Goal: Transaction & Acquisition: Register for event/course

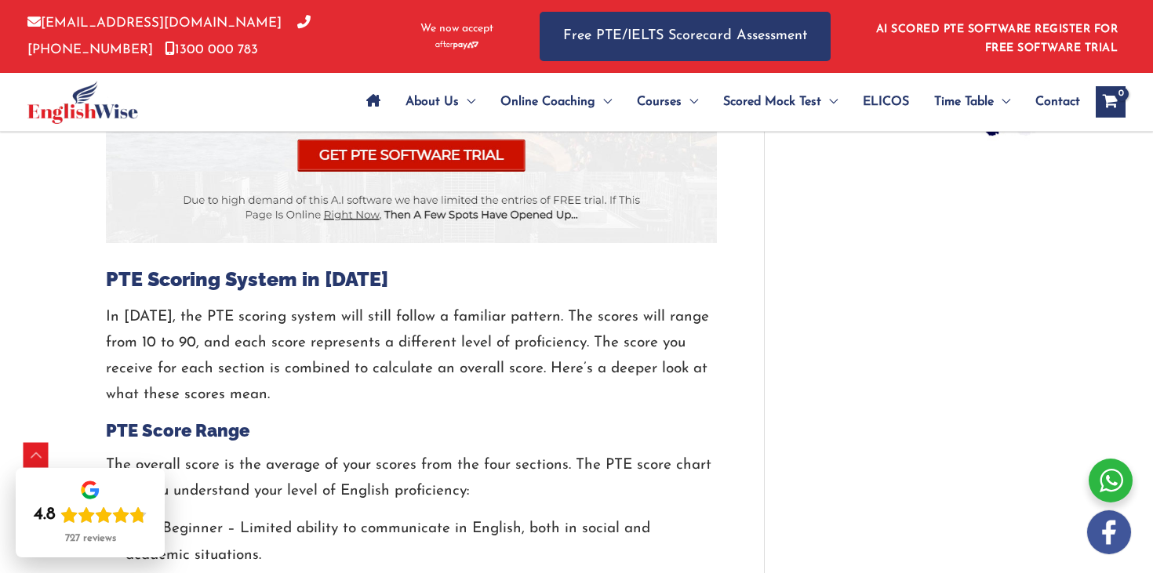
scroll to position [1474, 0]
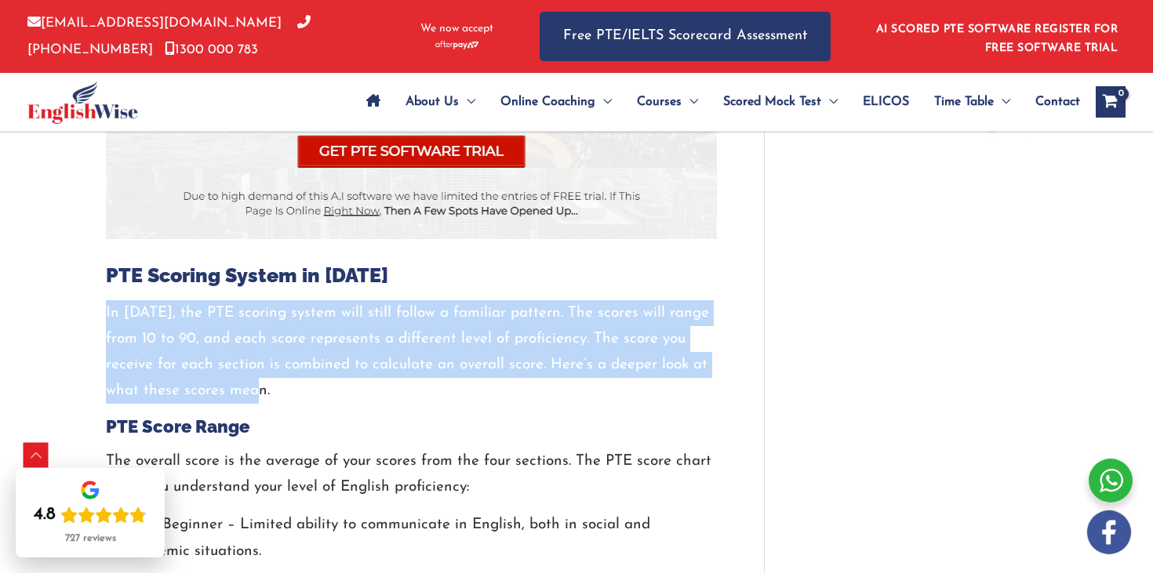
drag, startPoint x: 92, startPoint y: 310, endPoint x: 409, endPoint y: 387, distance: 326.7
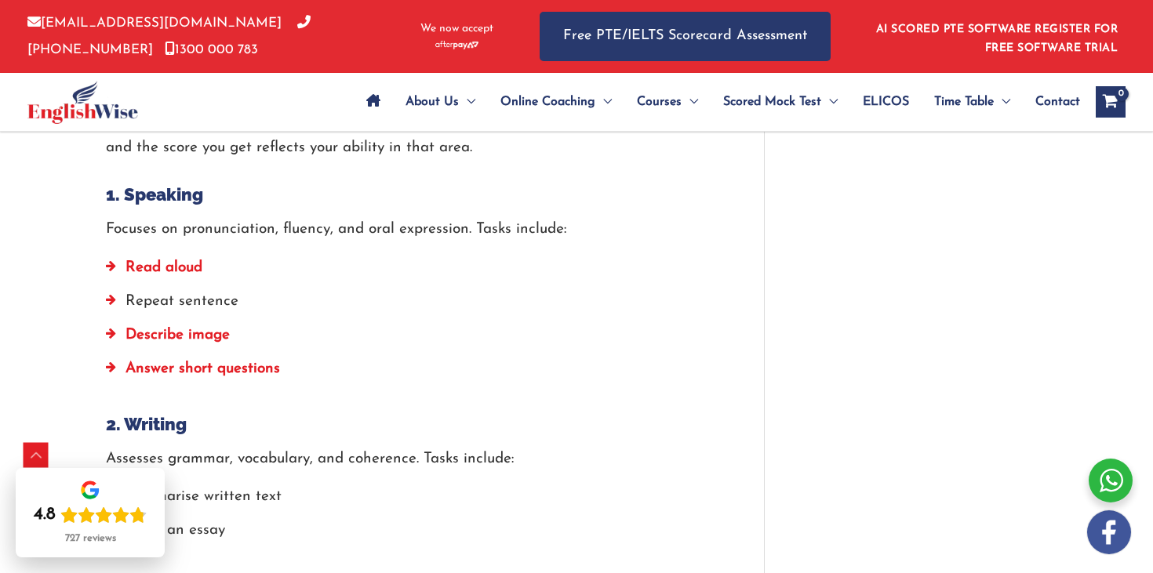
scroll to position [2311, 0]
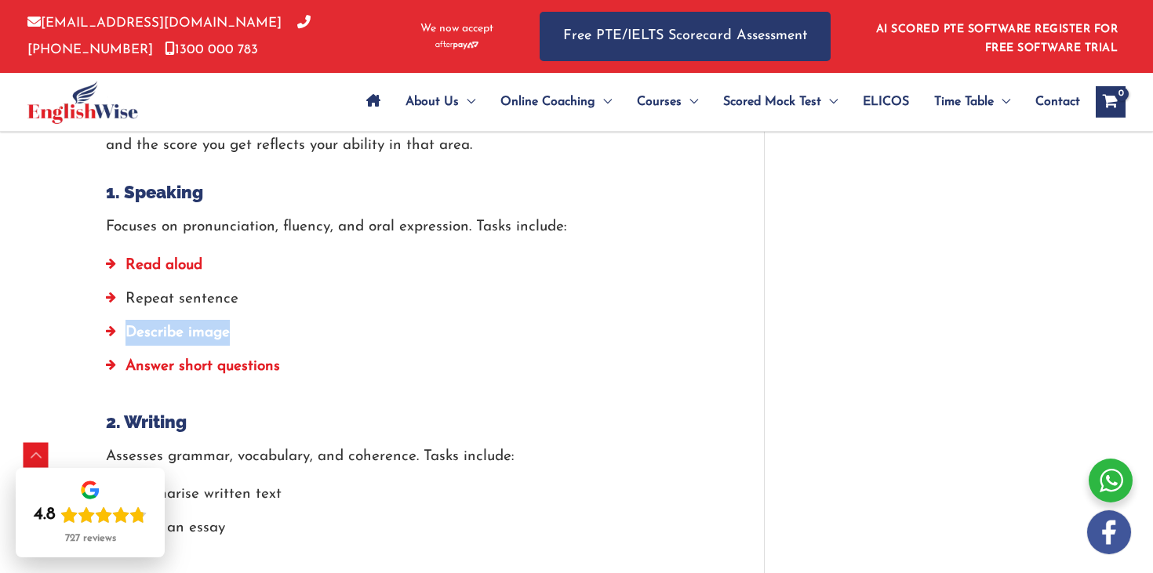
click at [217, 372] on strong "Answer short questions" at bounding box center [202, 366] width 154 height 15
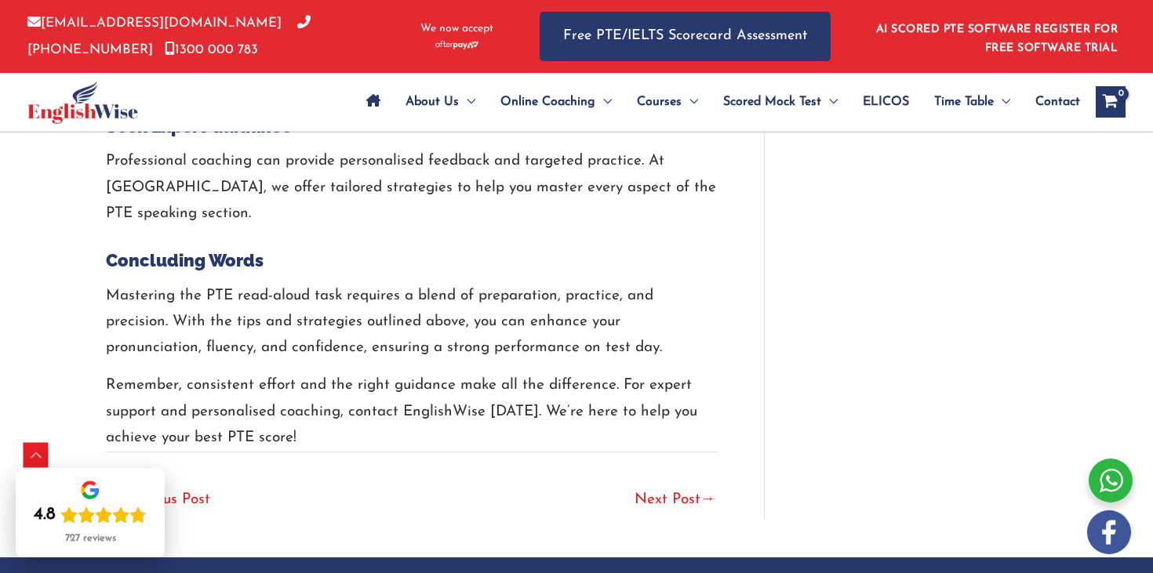
scroll to position [3839, 0]
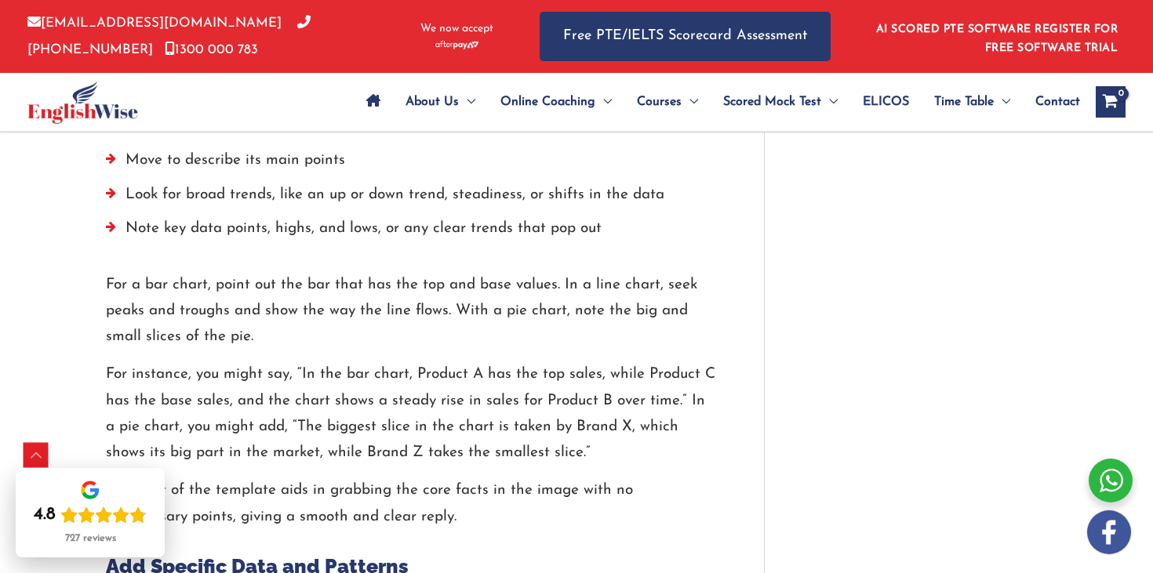
scroll to position [2128, 0]
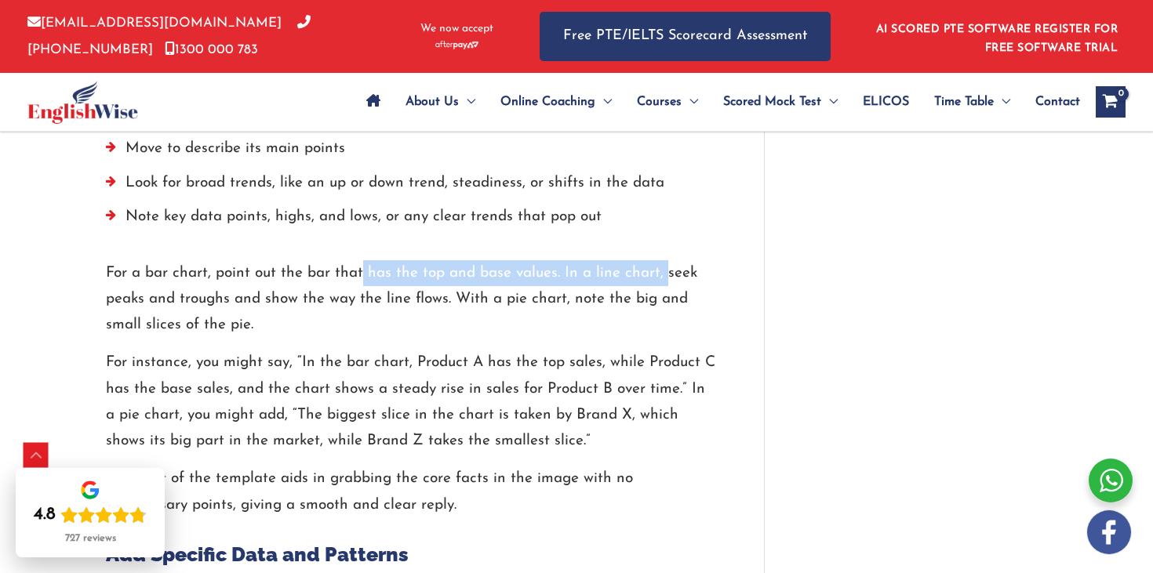
drag, startPoint x: 419, startPoint y: 265, endPoint x: 663, endPoint y: 305, distance: 247.1
click at [667, 284] on p "For a bar chart, point out the bar that has the top and base values. In a line …" at bounding box center [411, 299] width 611 height 78
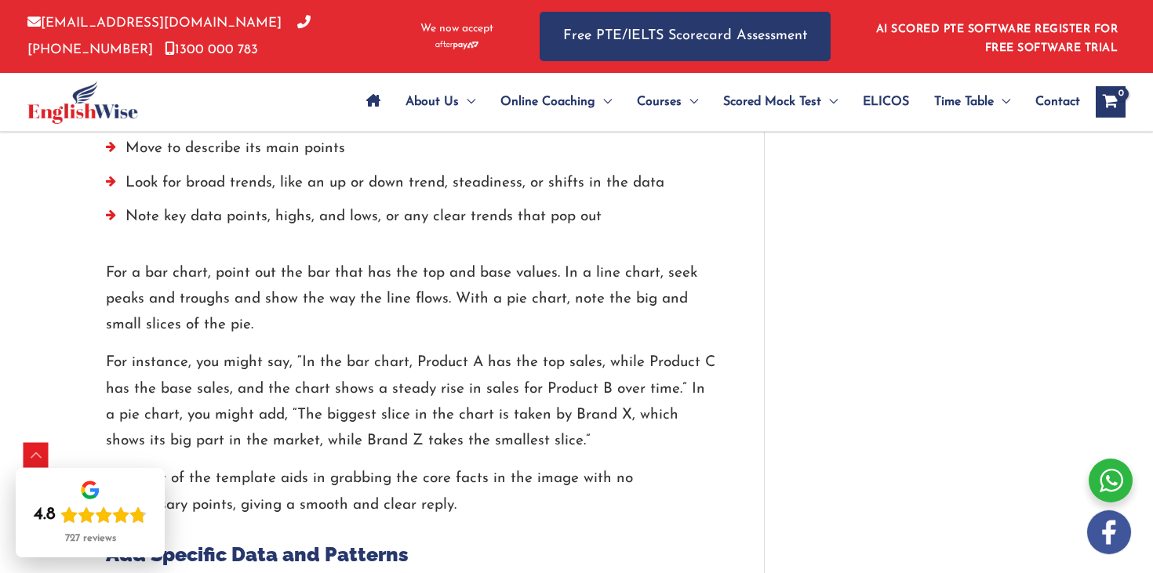
click at [663, 307] on p "For a bar chart, point out the bar that has the top and base values. In a line …" at bounding box center [411, 299] width 611 height 78
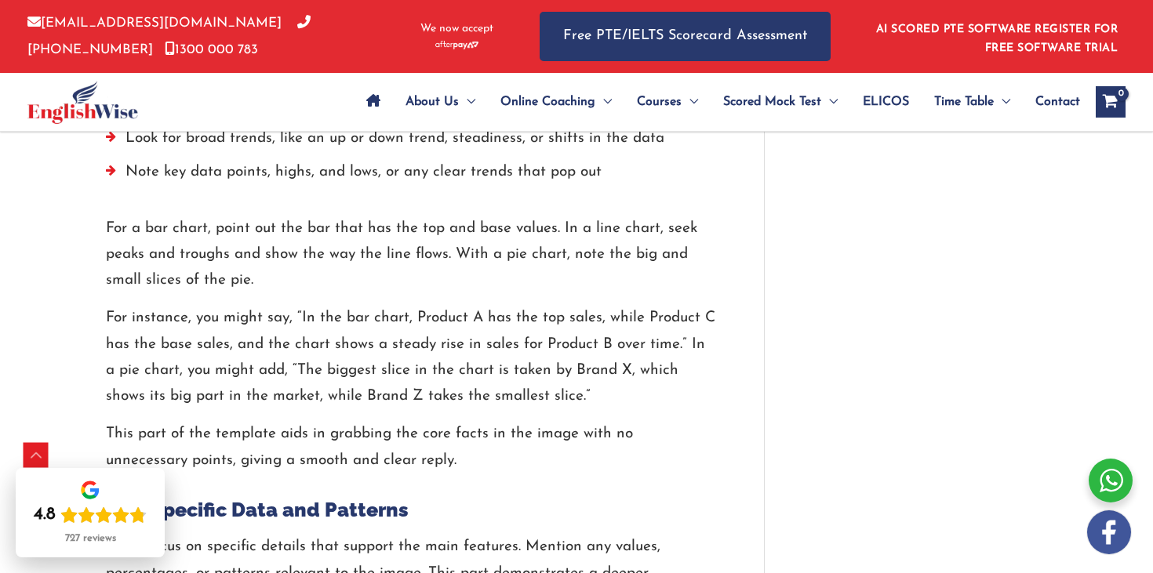
scroll to position [2175, 0]
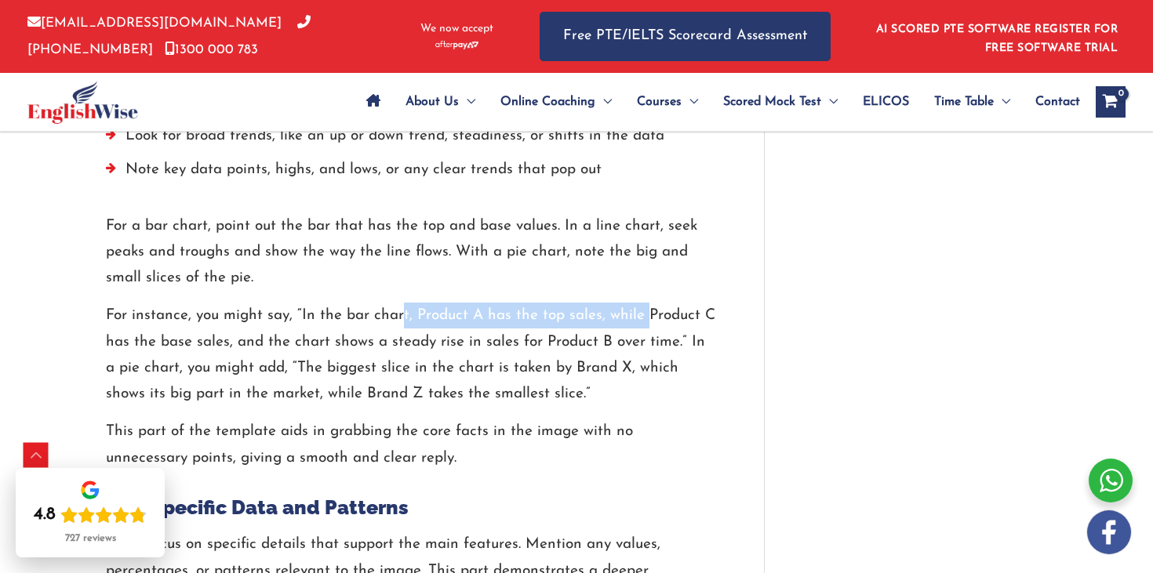
drag, startPoint x: 403, startPoint y: 311, endPoint x: 650, endPoint y: 322, distance: 247.2
click at [648, 322] on p "For instance, you might say, “In the bar chart, Product A has the top sales, wh…" at bounding box center [411, 355] width 611 height 104
click at [658, 340] on p "For instance, you might say, “In the bar chart, Product A has the top sales, wh…" at bounding box center [411, 355] width 611 height 104
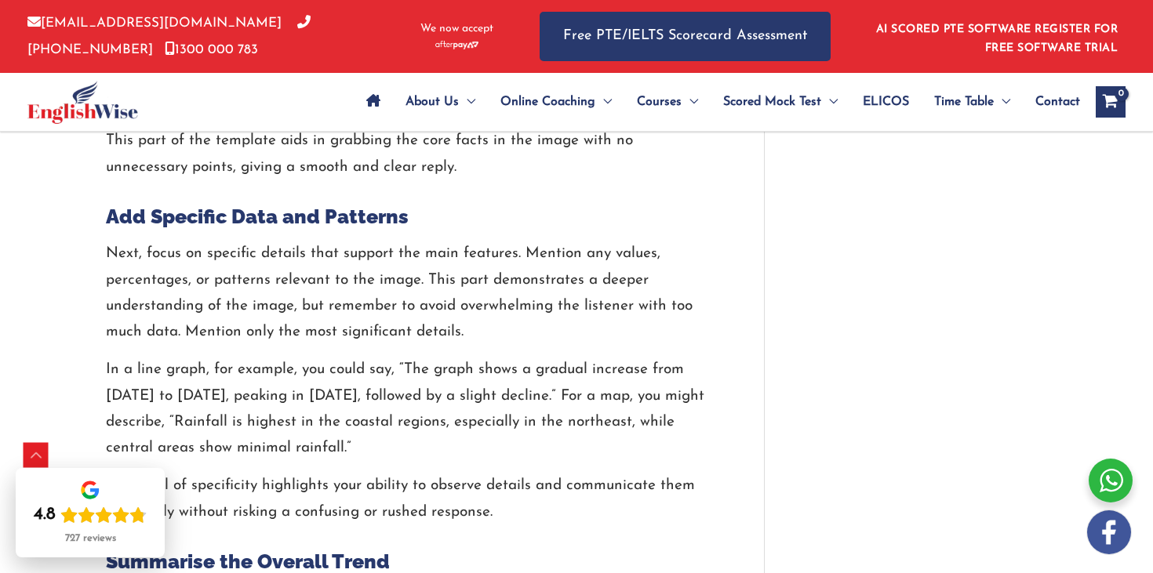
scroll to position [2467, 0]
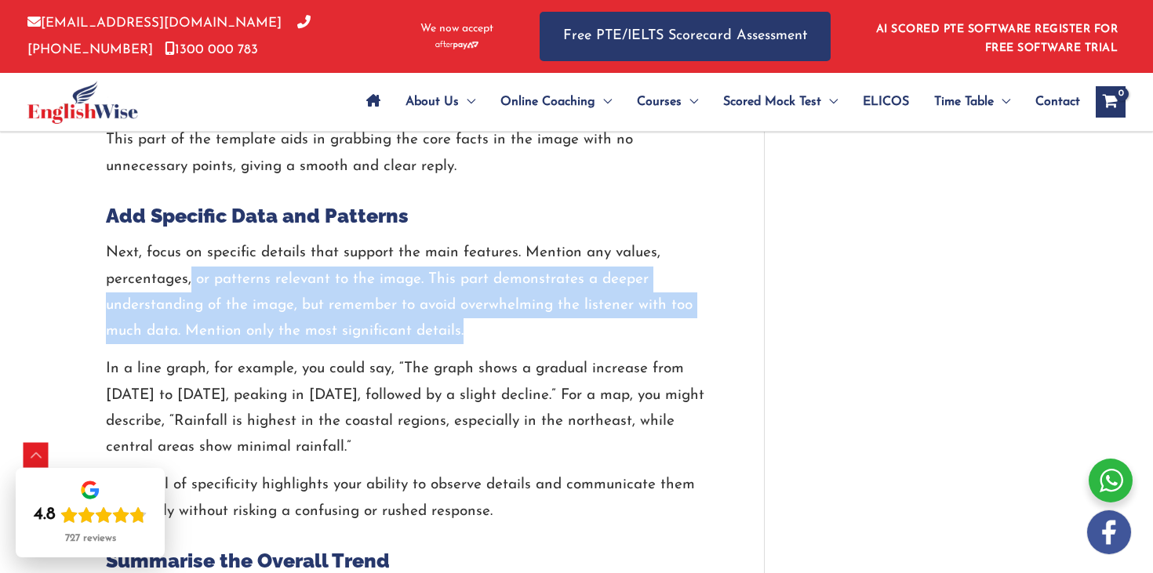
drag, startPoint x: 252, startPoint y: 274, endPoint x: 539, endPoint y: 319, distance: 290.6
click at [539, 320] on p "Next, focus on specific details that support the main features. Mention any val…" at bounding box center [411, 292] width 611 height 104
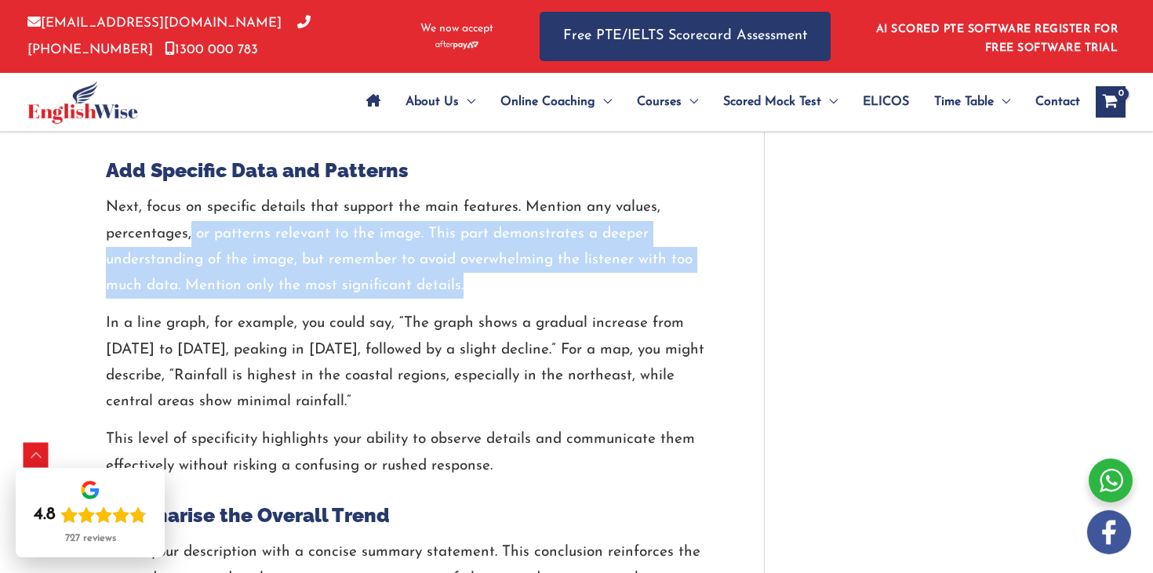
scroll to position [2521, 0]
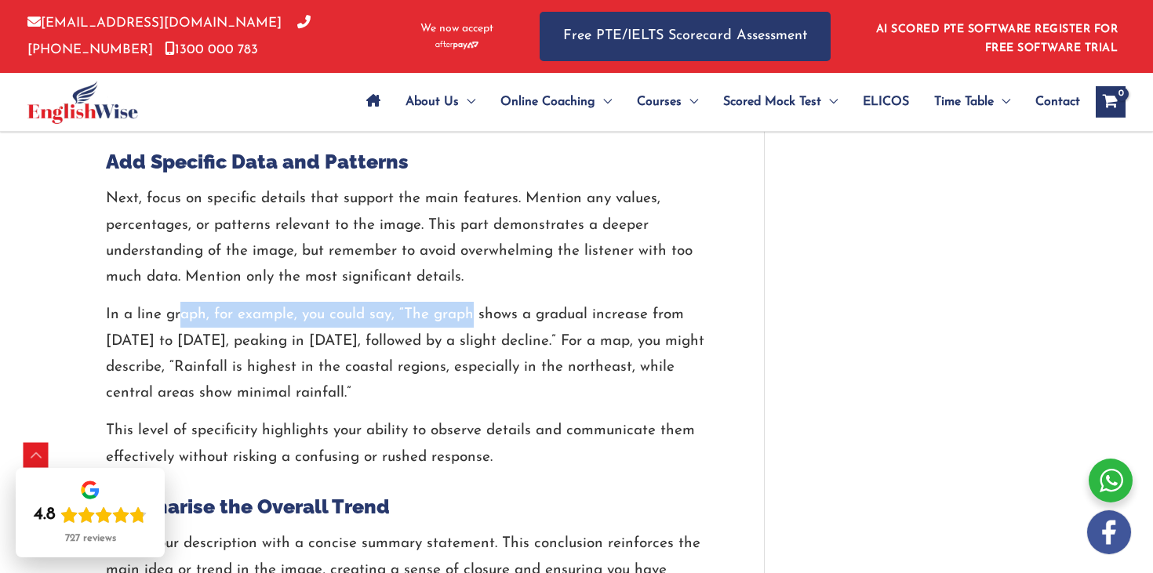
drag, startPoint x: 182, startPoint y: 313, endPoint x: 467, endPoint y: 325, distance: 284.9
click at [468, 325] on p "In a line graph, for example, you could say, “The graph shows a gradual increas…" at bounding box center [411, 354] width 611 height 104
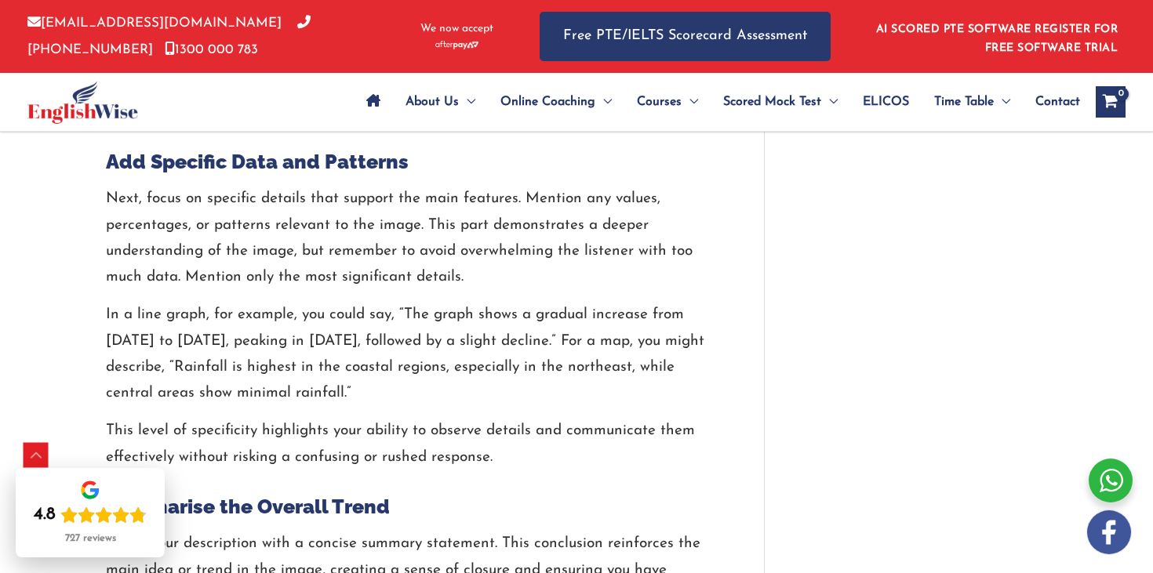
click at [489, 284] on p "Next, focus on specific details that support the main features. Mention any val…" at bounding box center [411, 238] width 611 height 104
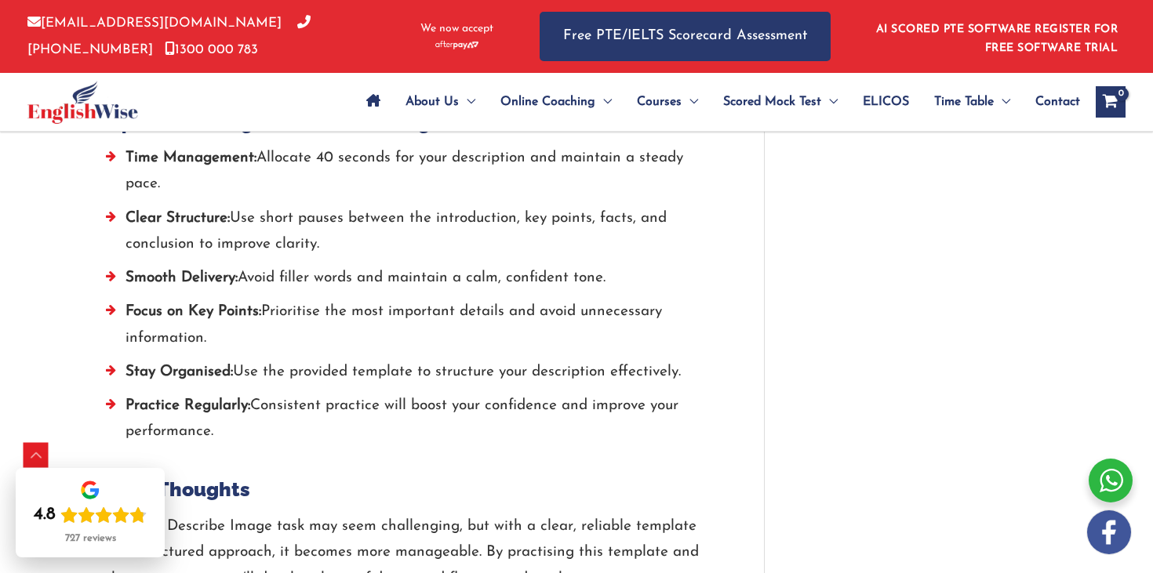
scroll to position [3224, 0]
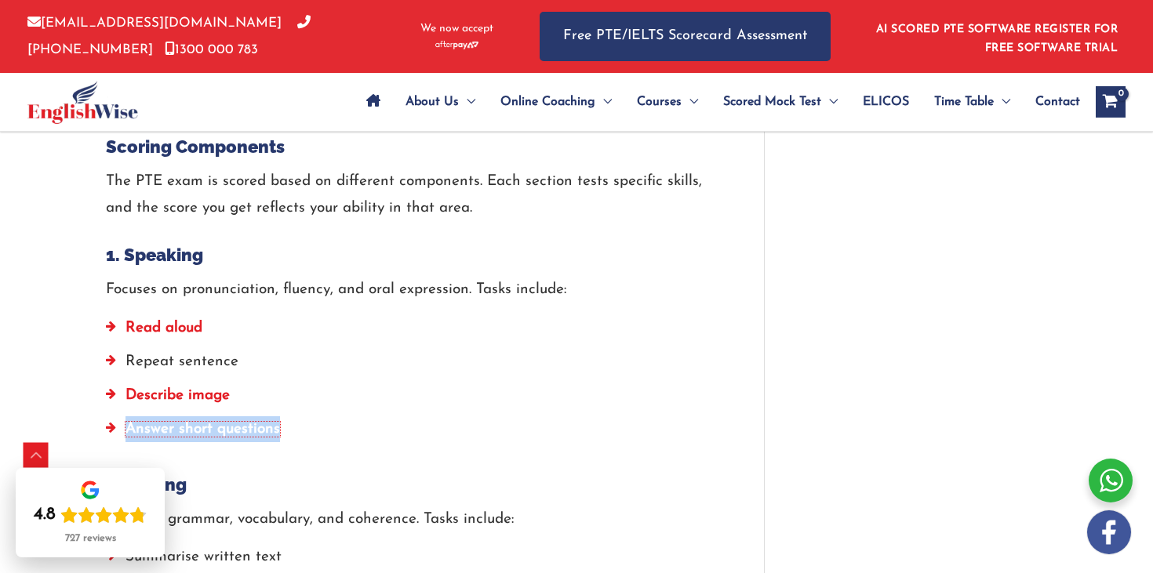
scroll to position [2274, 0]
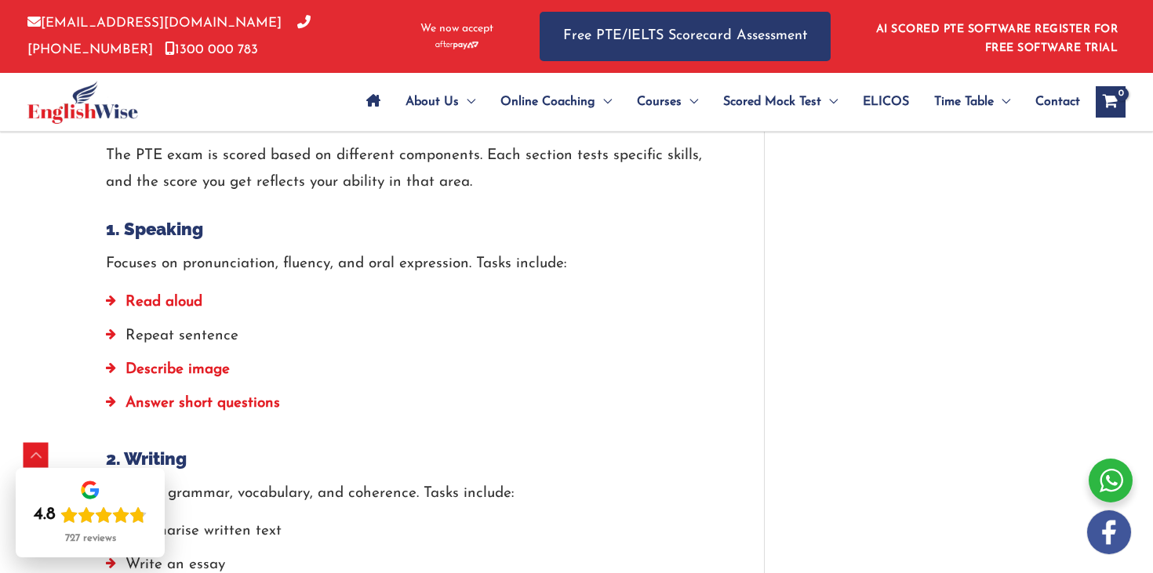
drag, startPoint x: 326, startPoint y: 314, endPoint x: 258, endPoint y: 293, distance: 71.2
click at [326, 314] on li "Read aloud" at bounding box center [411, 306] width 611 height 34
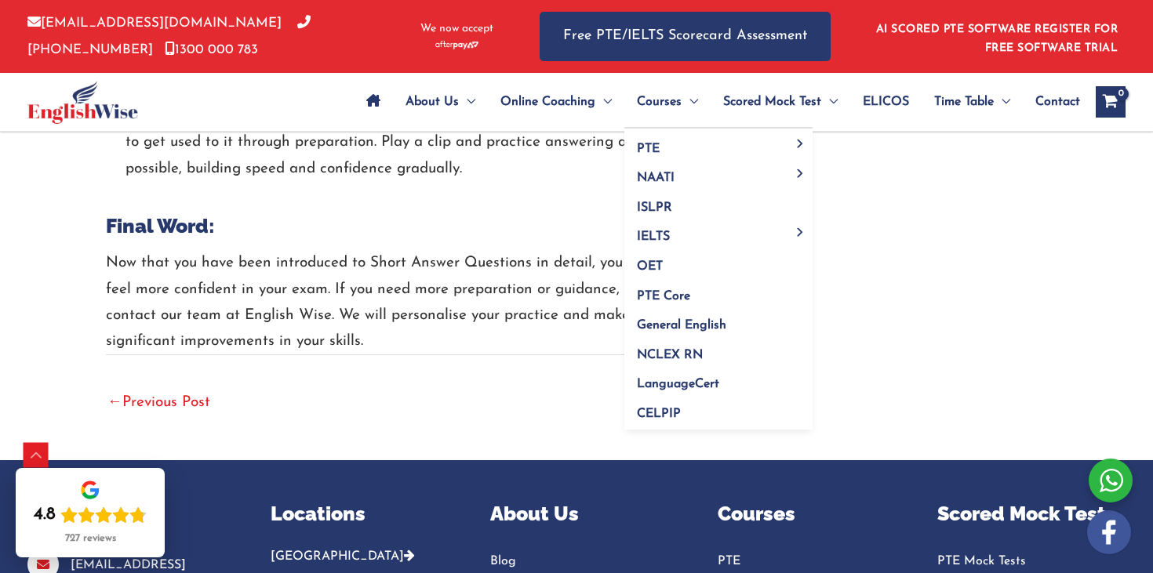
scroll to position [3234, 0]
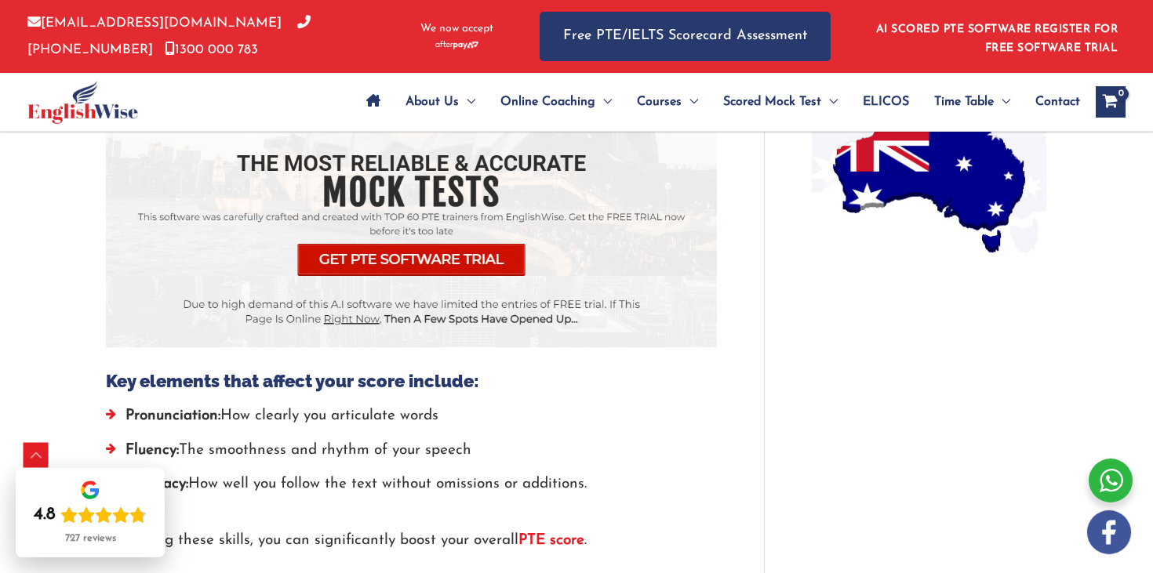
scroll to position [1654, 0]
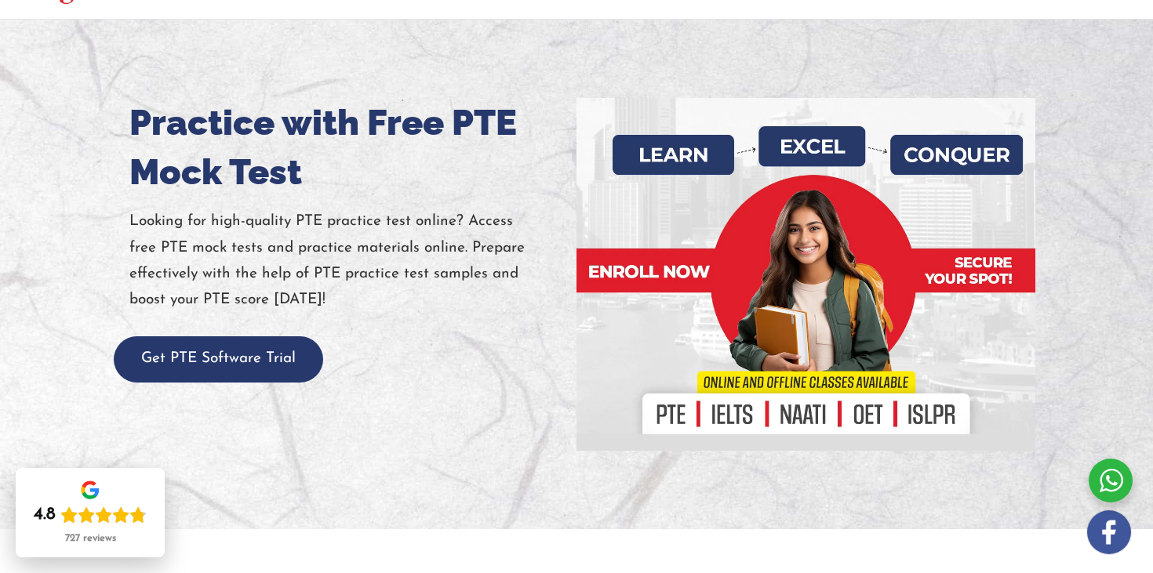
scroll to position [151, 0]
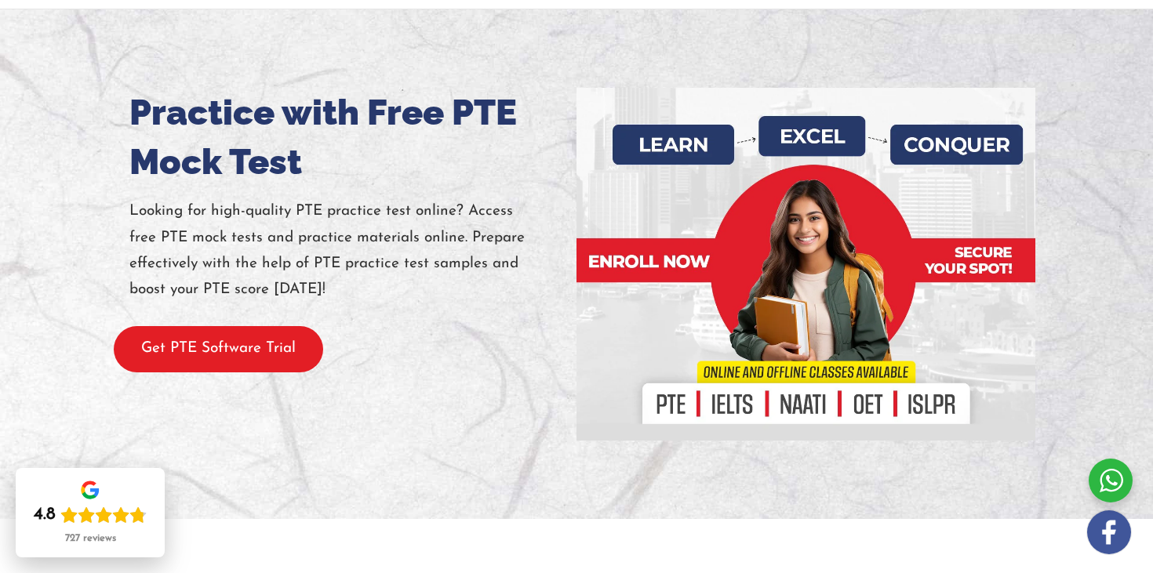
click at [255, 357] on button "Get PTE Software Trial" at bounding box center [218, 349] width 209 height 46
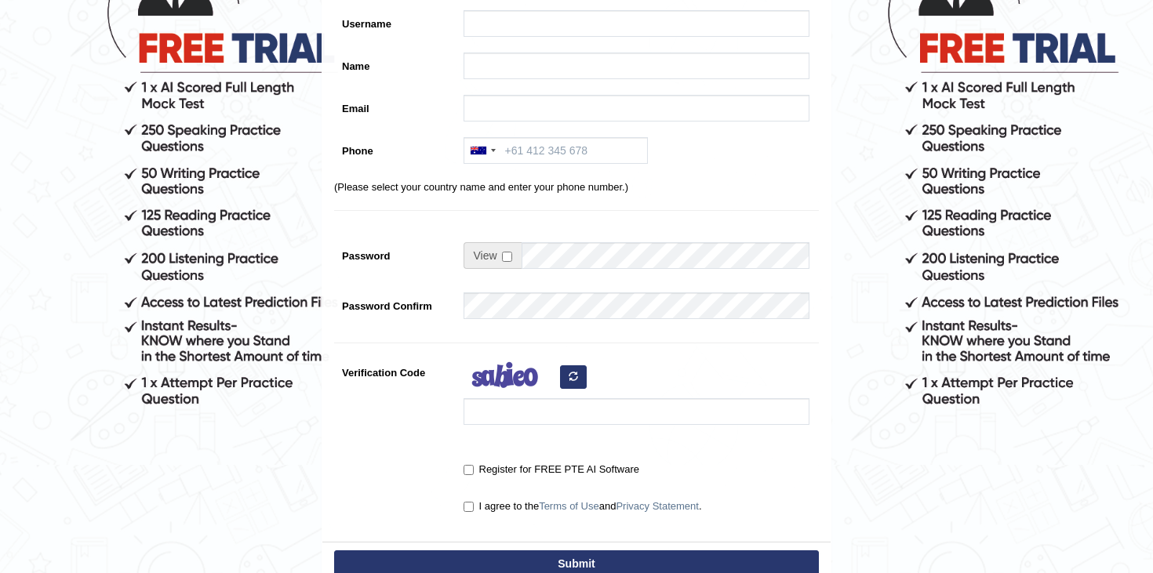
scroll to position [97, 0]
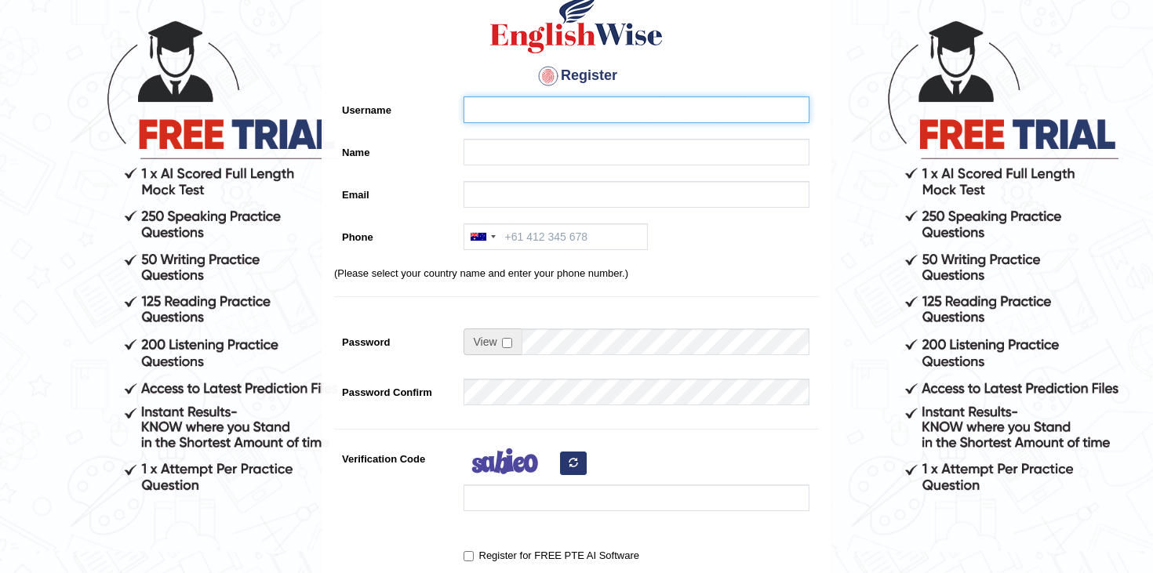
click at [642, 116] on input "Username" at bounding box center [636, 109] width 346 height 27
type input "shelavinia siwu"
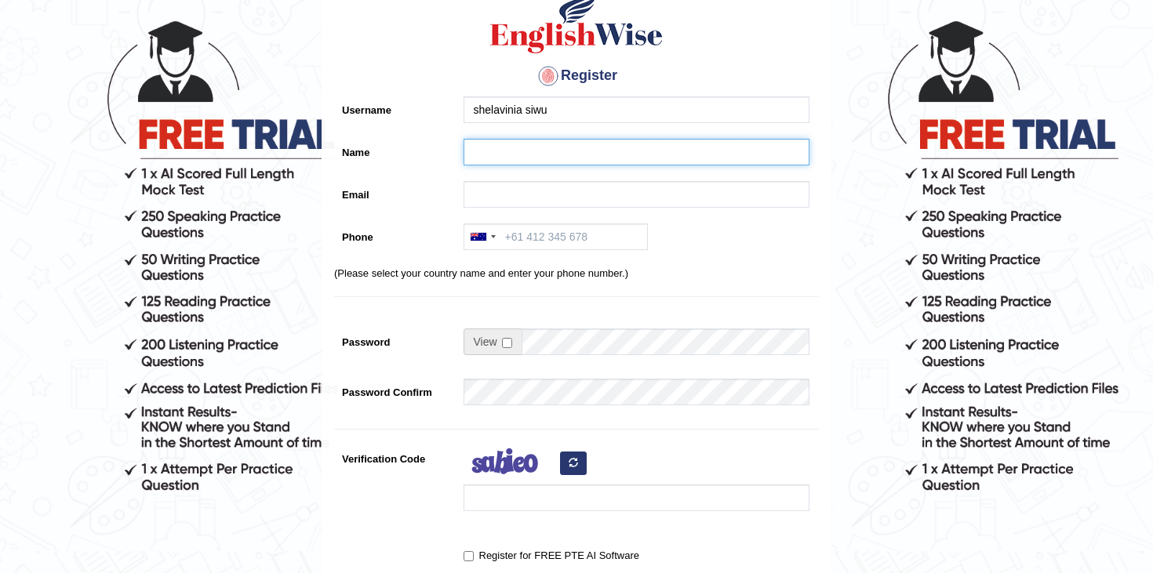
click at [597, 157] on input "Name" at bounding box center [636, 152] width 346 height 27
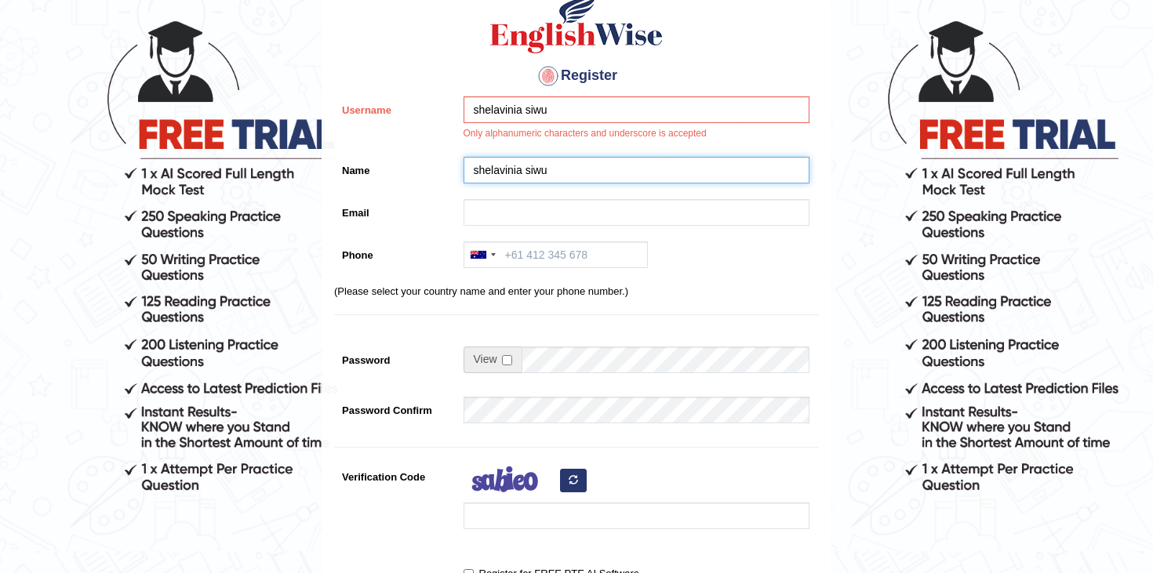
type input "shelavinia siwu"
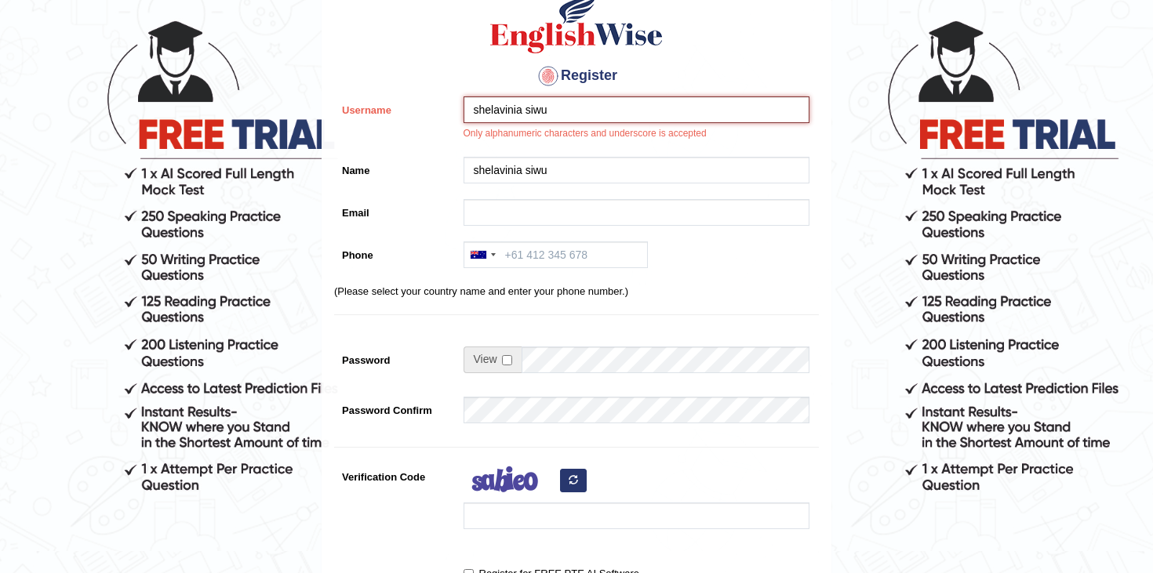
click at [541, 110] on input "shelavinia siwu" at bounding box center [636, 109] width 346 height 27
type input "shelavinia"
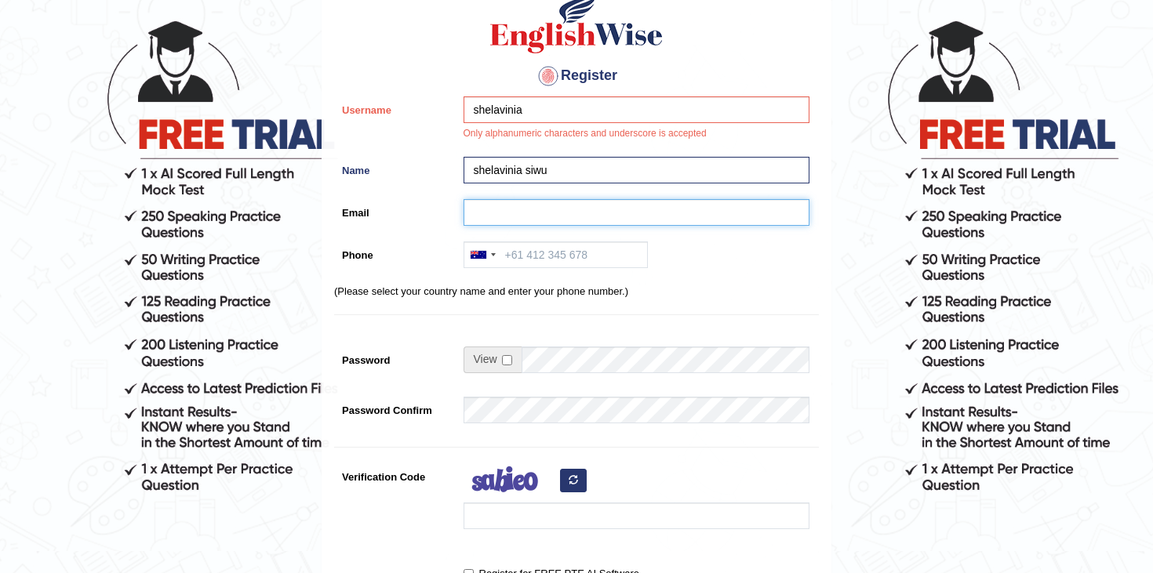
click at [504, 221] on input "Email" at bounding box center [636, 212] width 346 height 27
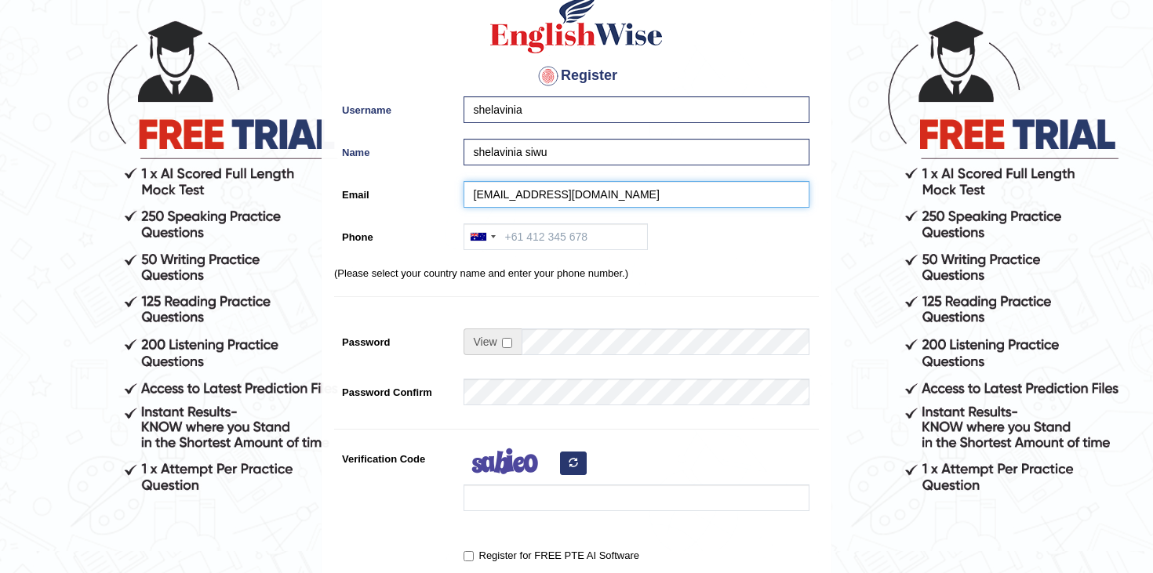
type input "shelavinia.siwu@furaibo.com.au"
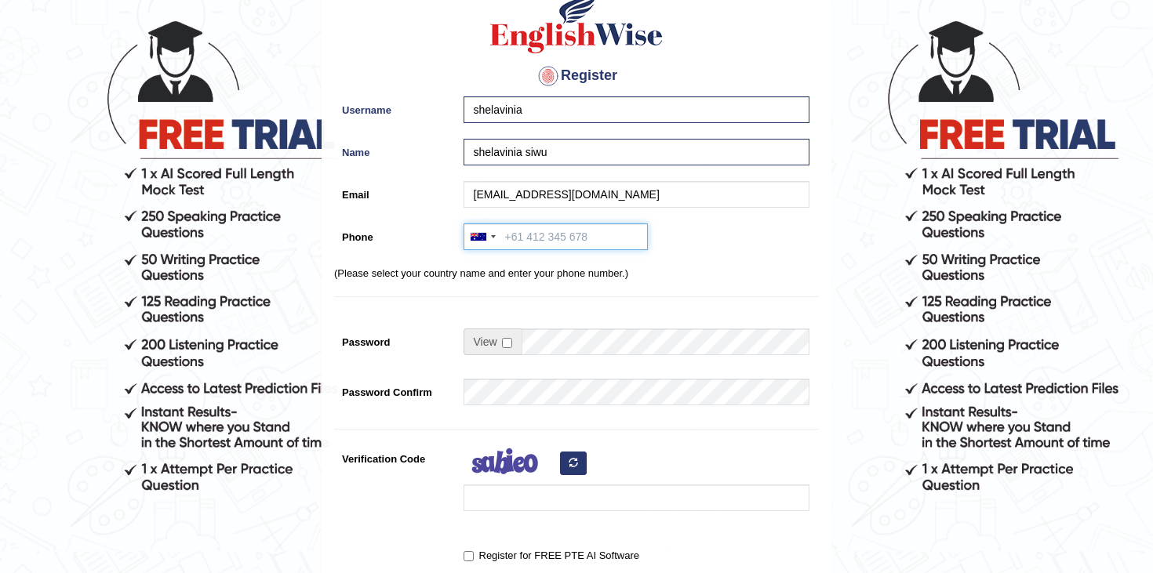
click at [568, 235] on input "Phone" at bounding box center [555, 236] width 184 height 27
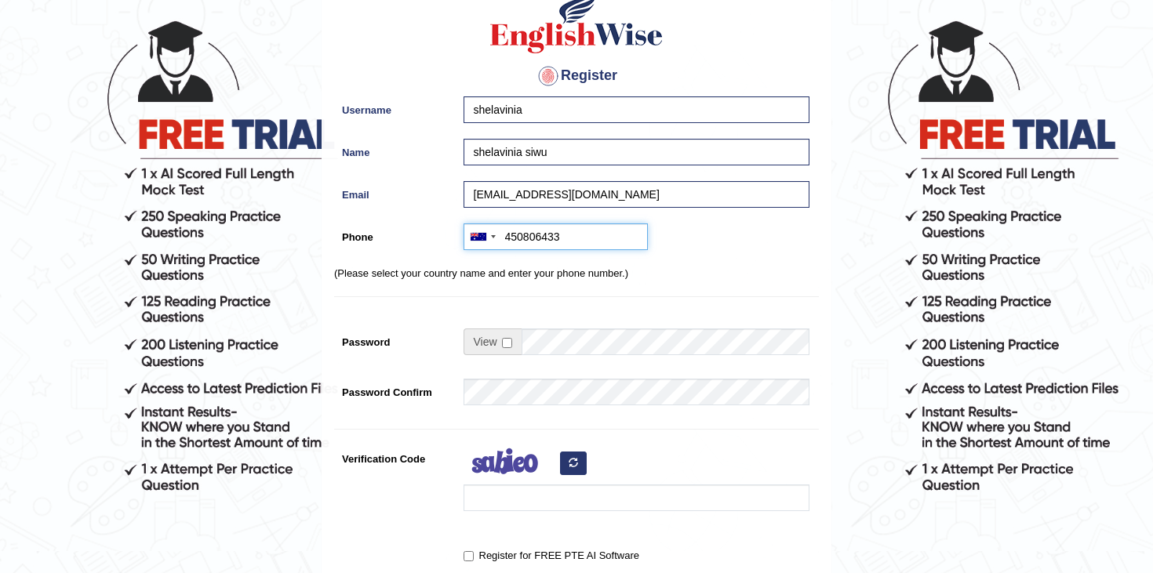
scroll to position [157, 0]
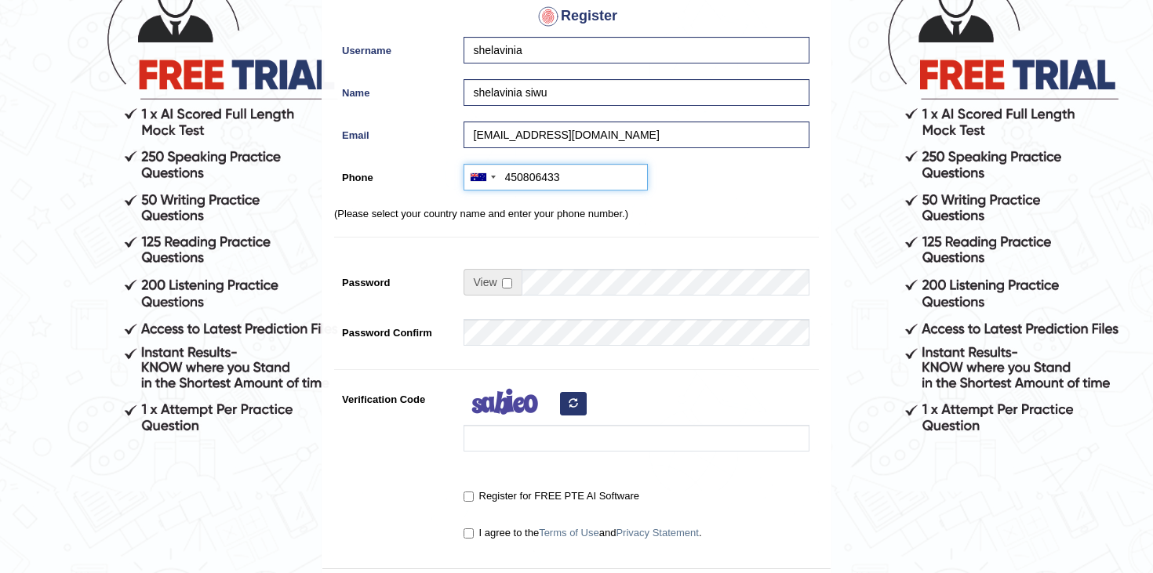
type input "450806433"
click at [507, 284] on input "checkbox" at bounding box center [507, 283] width 10 height 10
checkbox input "true"
click at [528, 284] on input "Password" at bounding box center [665, 282] width 288 height 27
type input "305MilkLovers@"
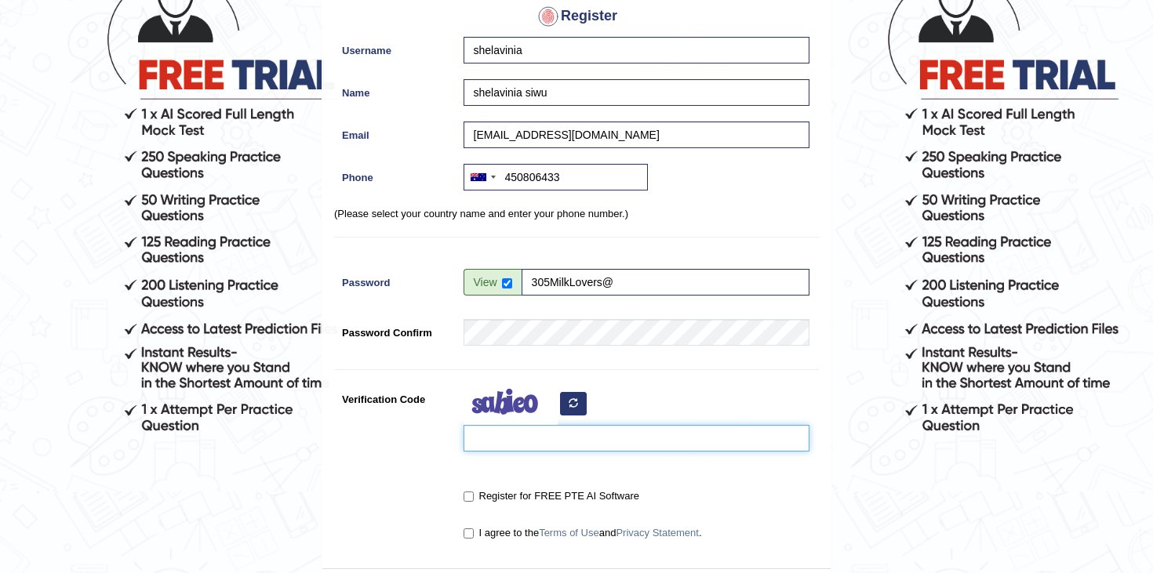
click at [612, 439] on input "Verification Code" at bounding box center [636, 438] width 346 height 27
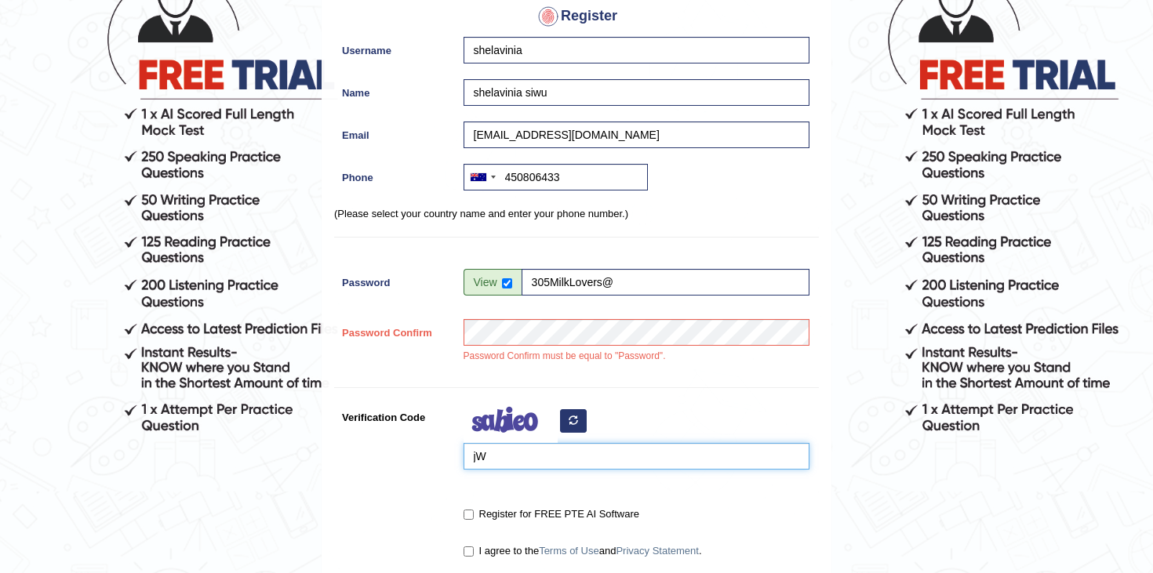
click at [559, 456] on input "jW" at bounding box center [636, 456] width 346 height 27
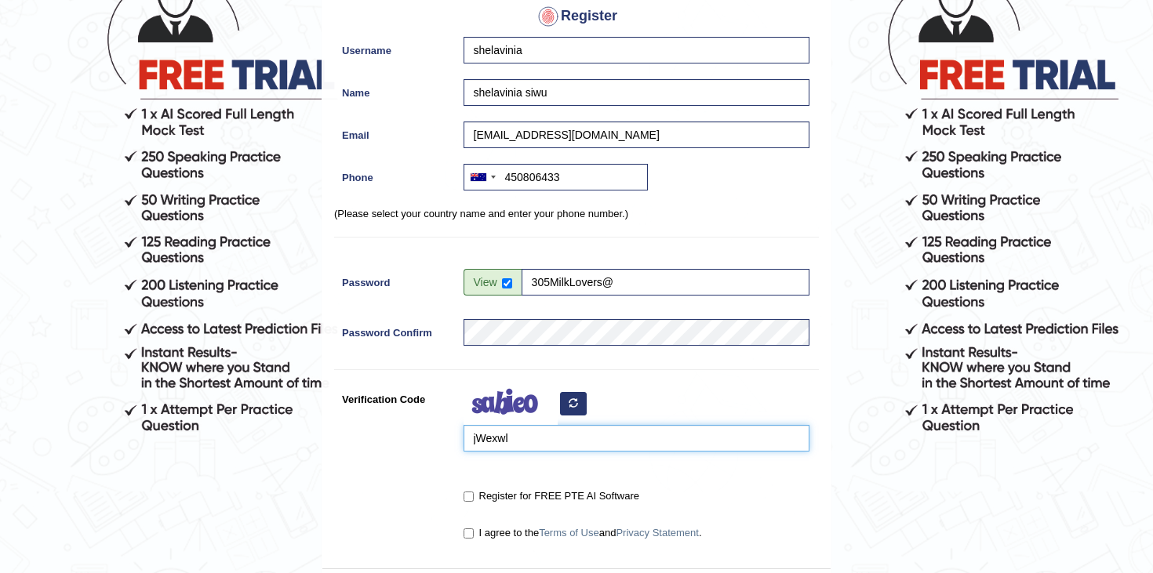
scroll to position [209, 0]
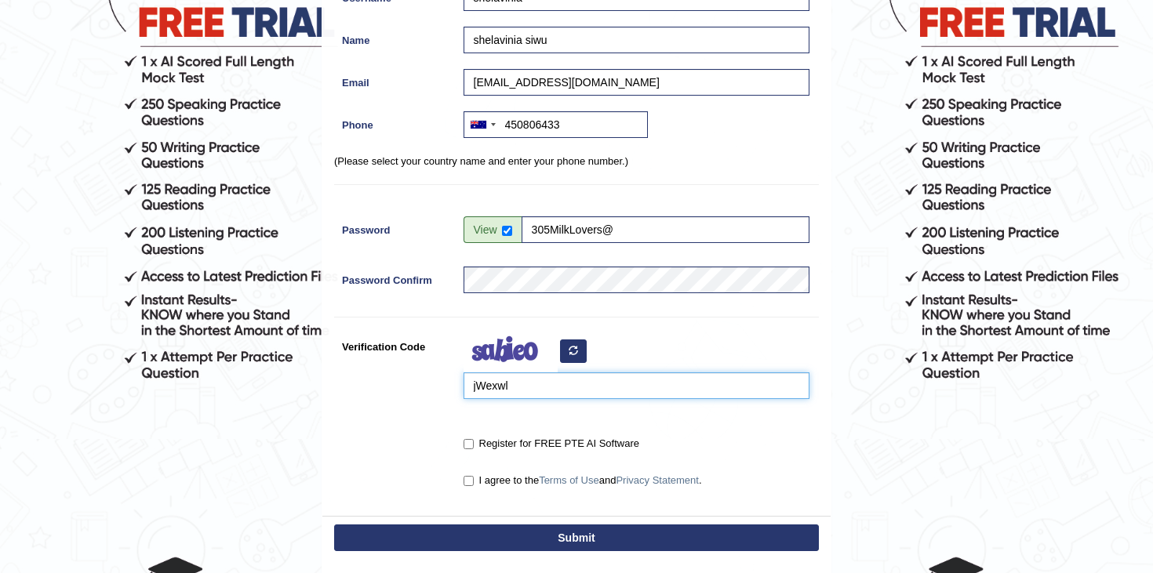
type input "jWexwl"
click at [507, 446] on label "Register for FREE PTE AI Software" at bounding box center [551, 444] width 176 height 16
click at [474, 446] on input "Register for FREE PTE AI Software" at bounding box center [468, 444] width 10 height 10
checkbox input "true"
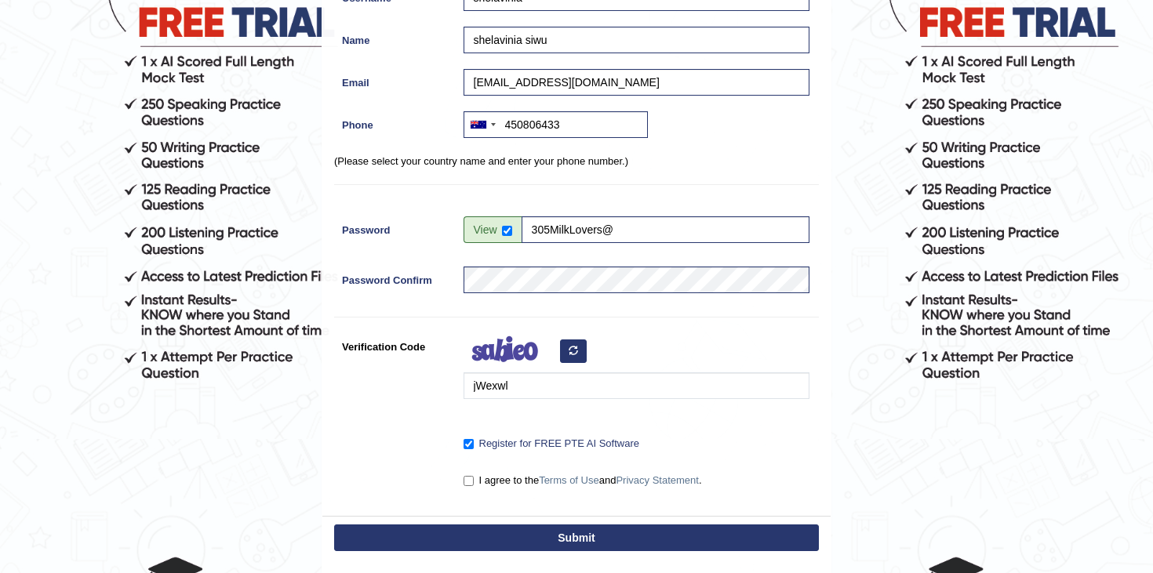
click at [500, 490] on div "I agree to the Terms of Use and Privacy Statement ." at bounding box center [633, 481] width 354 height 29
click at [499, 480] on label "I agree to the Terms of Use and Privacy Statement ." at bounding box center [582, 481] width 238 height 16
click at [474, 480] on input "I agree to the Terms of Use and Privacy Statement ." at bounding box center [468, 481] width 10 height 10
checkbox input "true"
click at [520, 532] on button "Submit" at bounding box center [576, 538] width 485 height 27
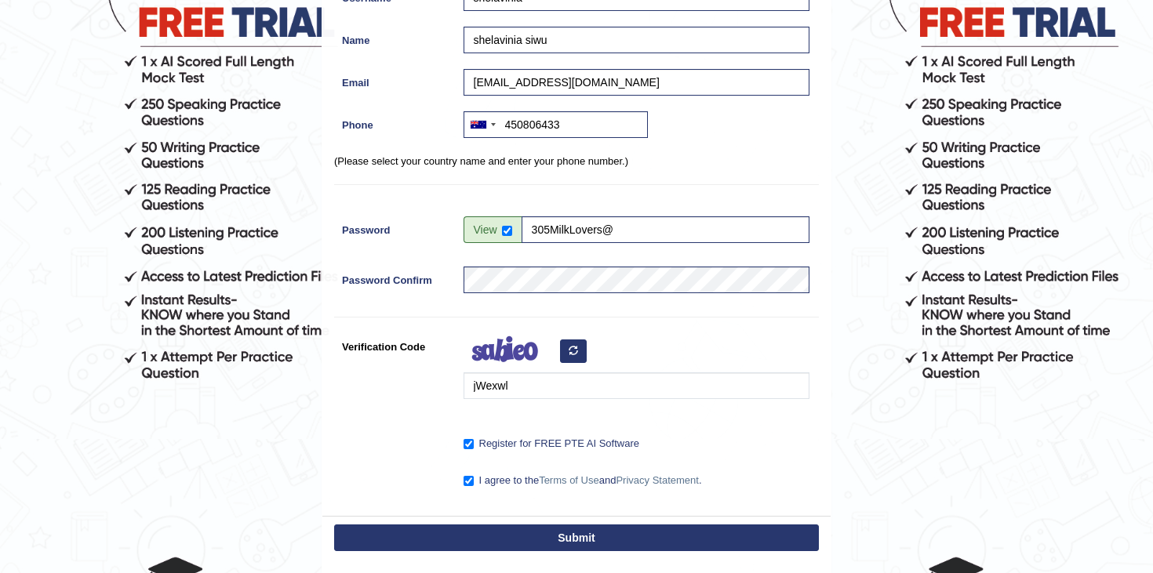
type input "+61450806433"
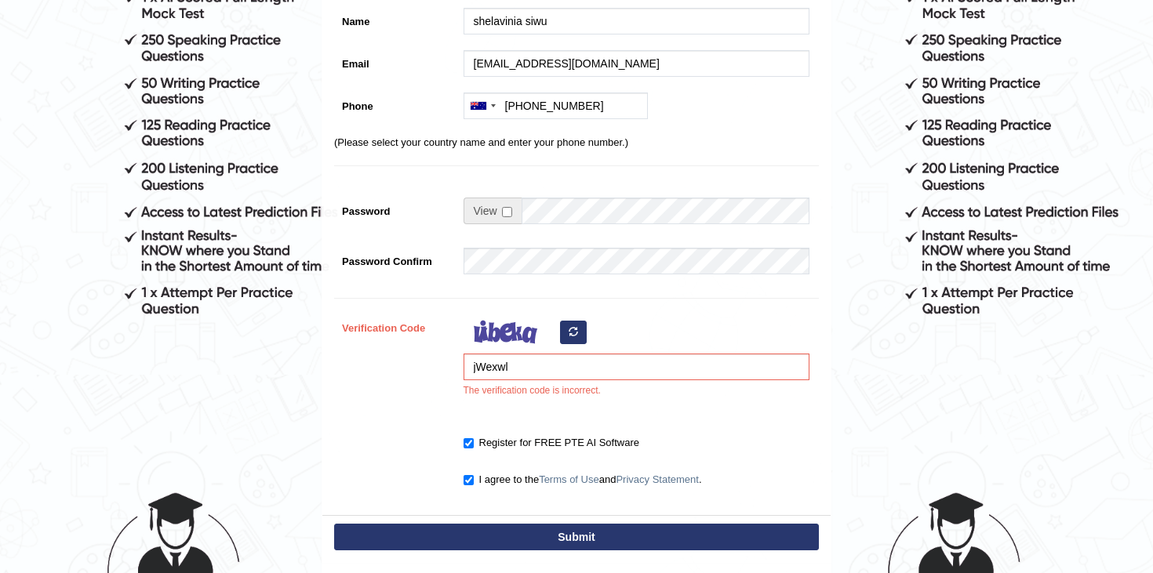
scroll to position [276, 0]
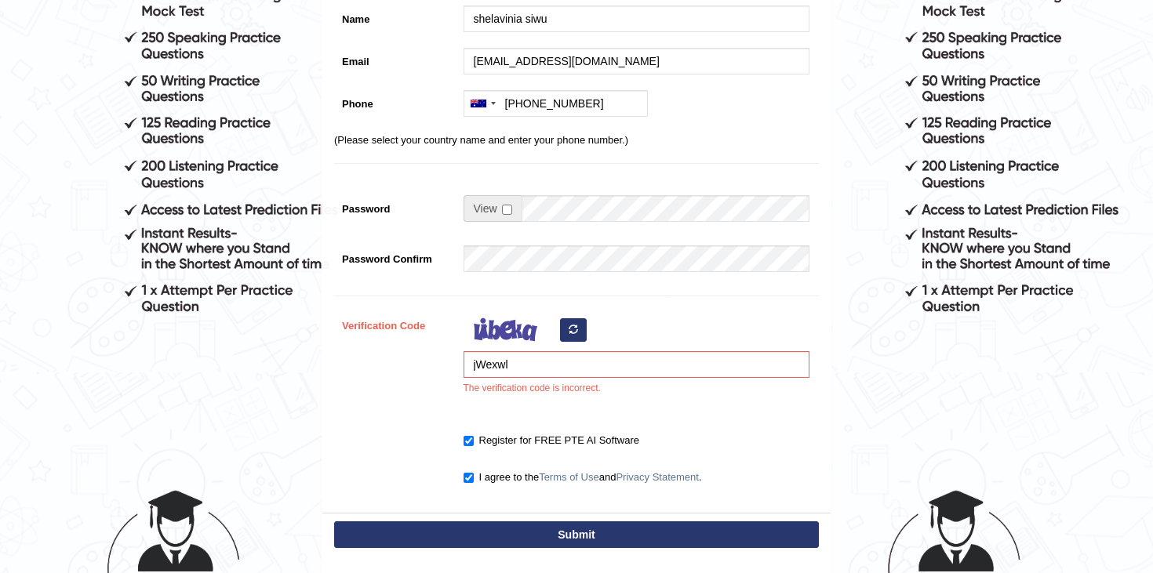
click at [574, 318] on button "button" at bounding box center [573, 330] width 27 height 24
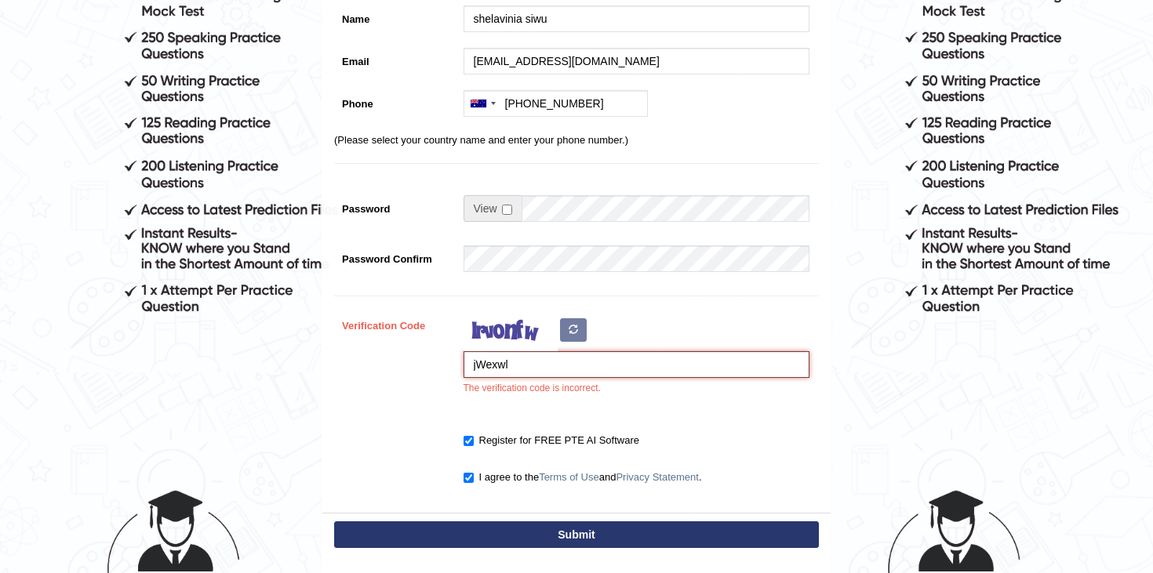
click at [540, 356] on input "jWexwl" at bounding box center [636, 364] width 346 height 27
type input "q"
click at [568, 331] on button "button" at bounding box center [573, 330] width 27 height 24
click at [540, 373] on input "q" at bounding box center [636, 364] width 346 height 27
type input "buvaba"
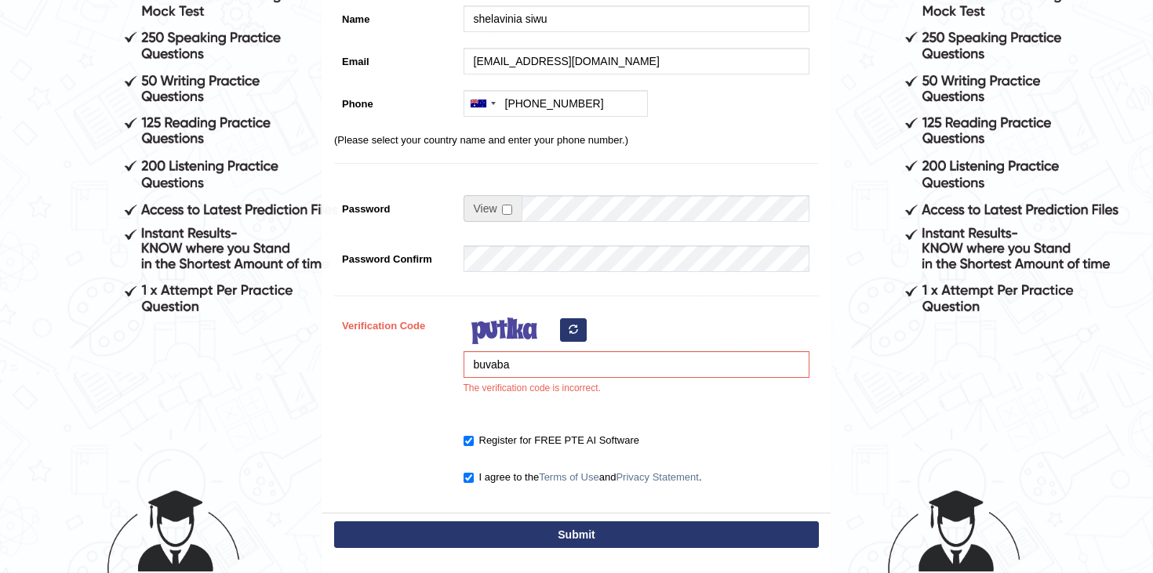
click at [543, 544] on button "Submit" at bounding box center [576, 534] width 485 height 27
type input "+61450806433"
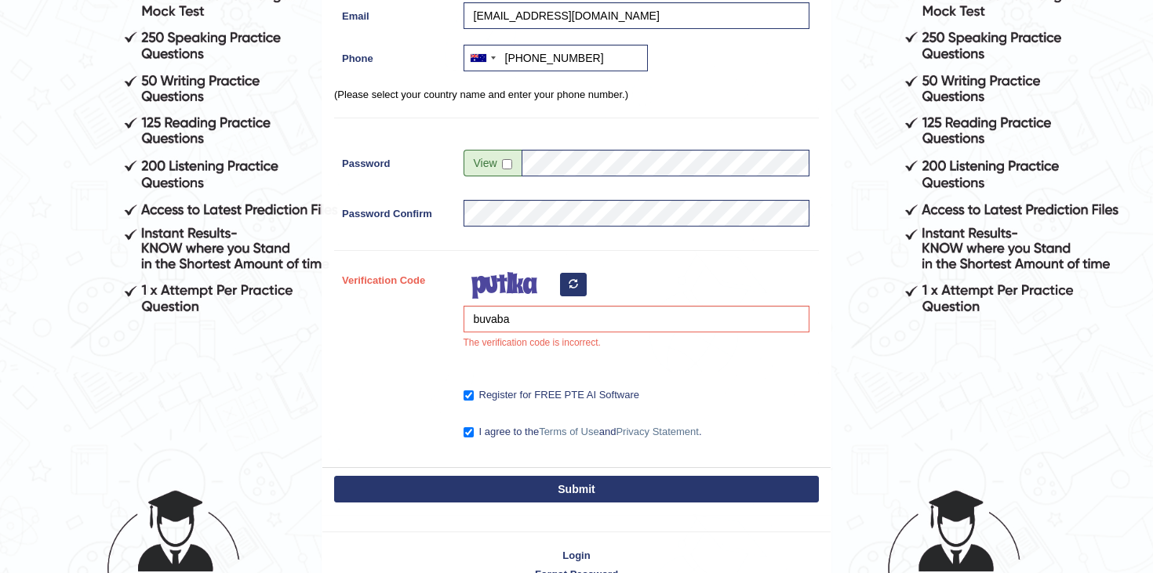
scroll to position [231, 0]
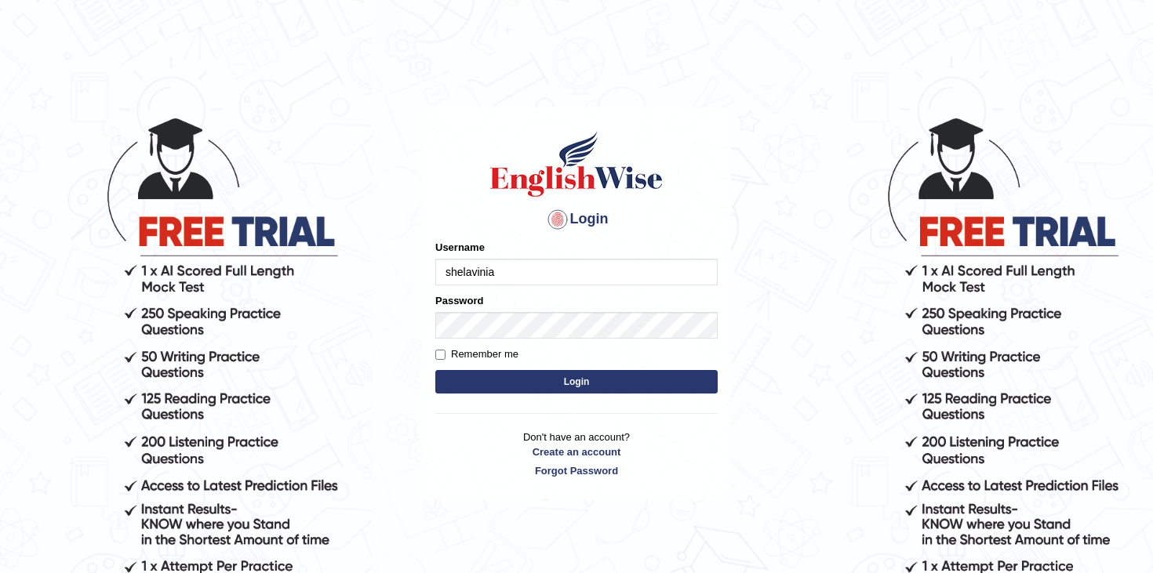
type input "shelavinia"
click at [472, 352] on label "Remember me" at bounding box center [476, 355] width 83 height 16
click at [445, 352] on input "Remember me" at bounding box center [440, 355] width 10 height 10
checkbox input "true"
click at [502, 369] on form "Please fix the following errors: Username [PERSON_NAME] Password Remember me Lo…" at bounding box center [576, 319] width 282 height 158
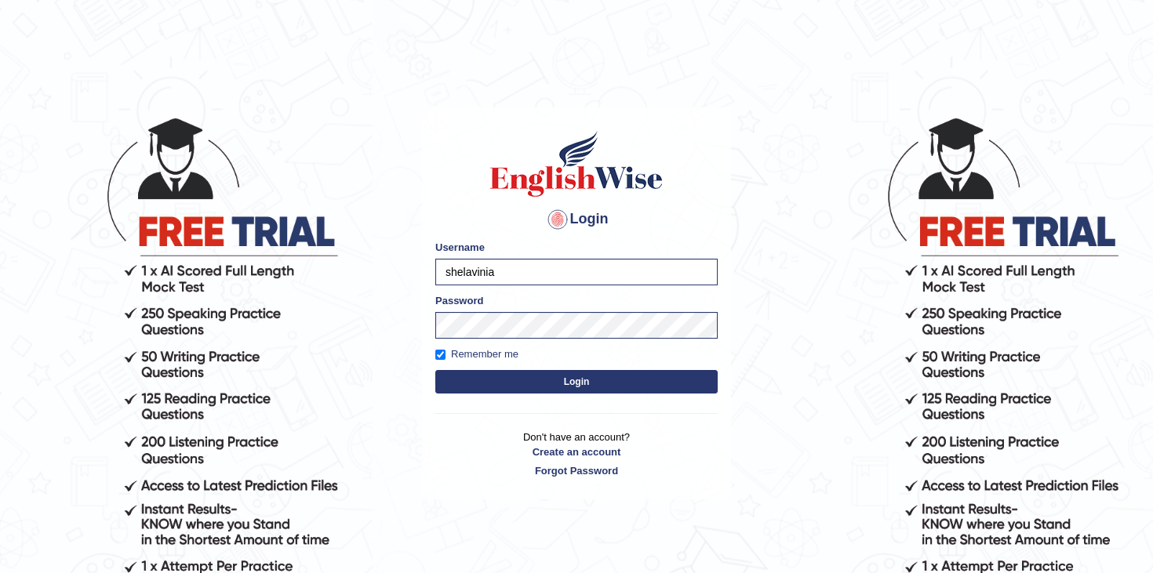
click at [507, 376] on button "Login" at bounding box center [576, 382] width 282 height 24
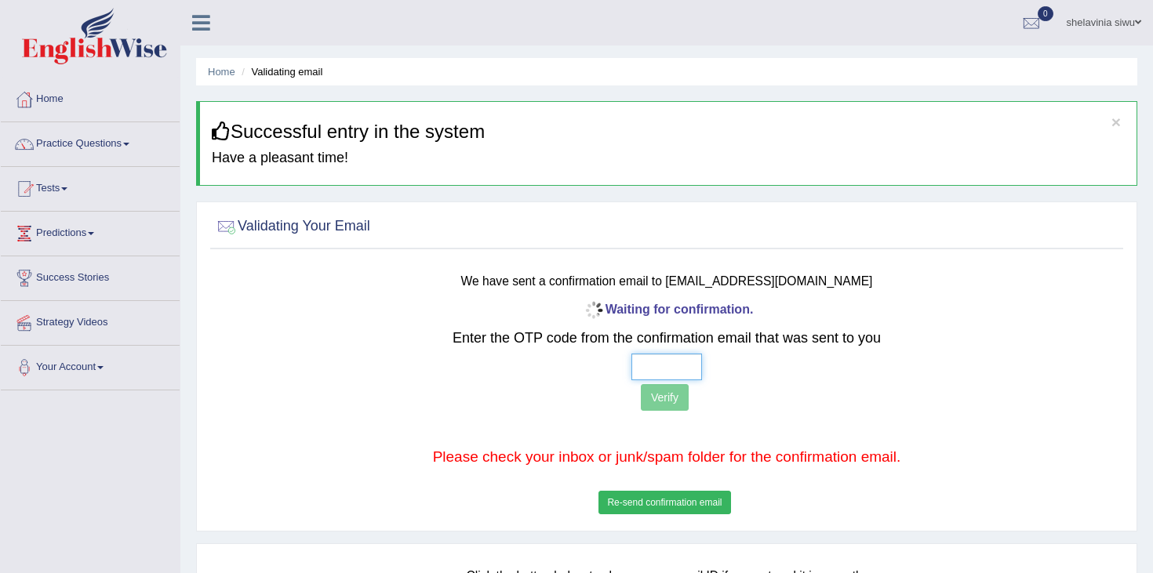
click at [650, 370] on input "text" at bounding box center [666, 367] width 71 height 27
click at [696, 505] on button "Re-send confirmation email" at bounding box center [664, 503] width 132 height 24
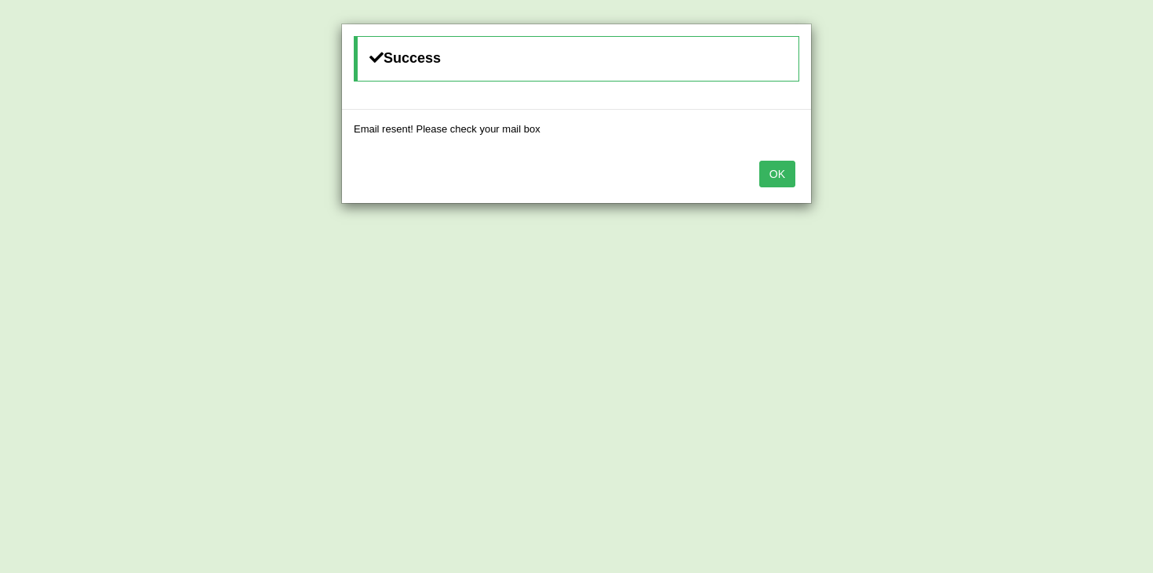
click at [783, 176] on button "OK" at bounding box center [777, 174] width 36 height 27
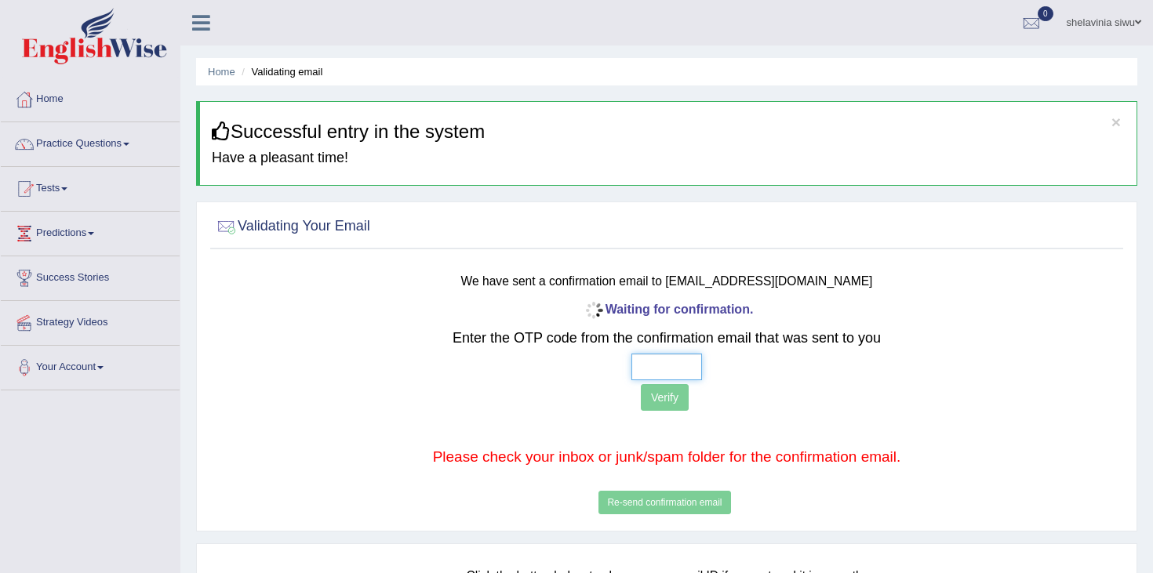
click at [659, 358] on input "text" at bounding box center [666, 367] width 71 height 27
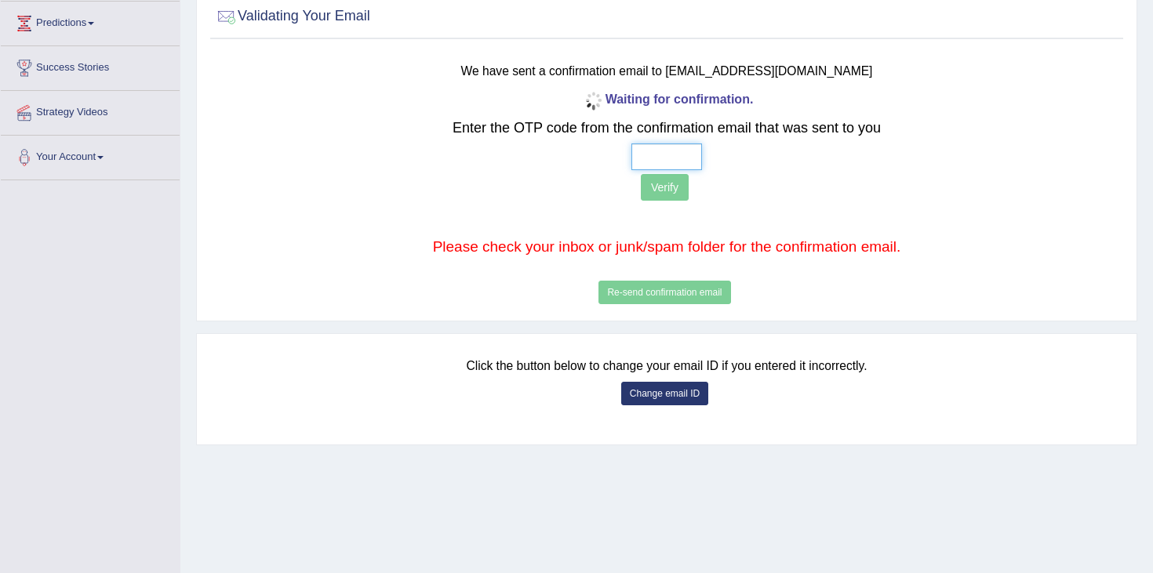
scroll to position [211, 0]
click at [652, 292] on div "Waiting for confirmation. Enter the OTP code from the confirmation email that w…" at bounding box center [666, 197] width 751 height 220
click at [674, 136] on div "Waiting for confirmation. Enter the OTP code from the confirmation email that w…" at bounding box center [666, 197] width 751 height 220
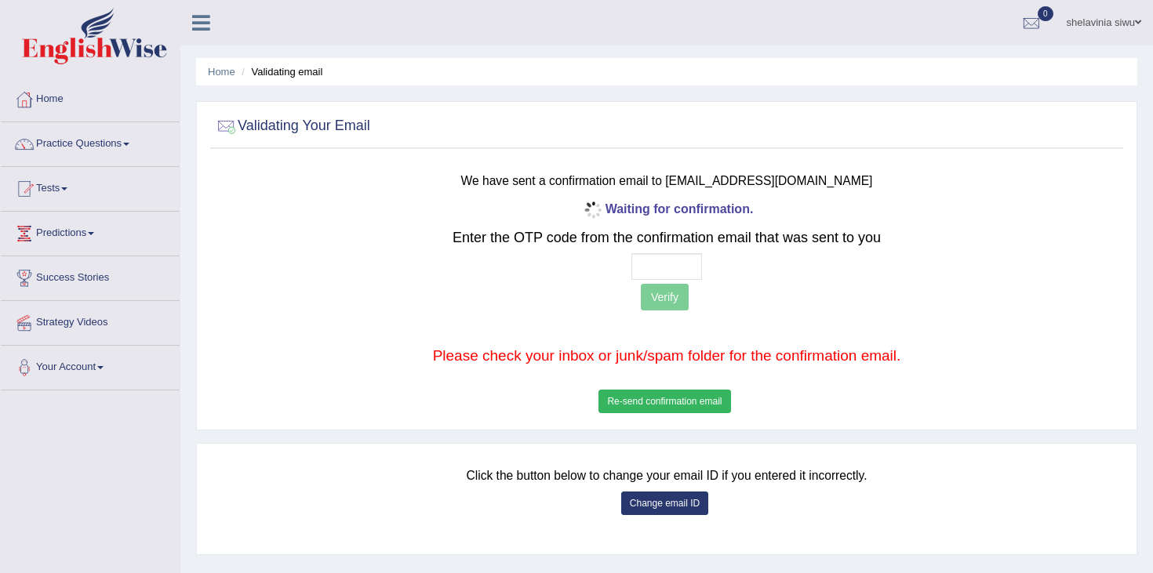
click at [673, 252] on div "Waiting for confirmation. Enter the OTP code from the confirmation email that w…" at bounding box center [666, 308] width 751 height 220
click at [673, 267] on input "text" at bounding box center [666, 266] width 71 height 27
click at [671, 303] on p "Verify" at bounding box center [666, 299] width 751 height 31
click at [677, 398] on button "Re-send confirmation email" at bounding box center [664, 402] width 132 height 24
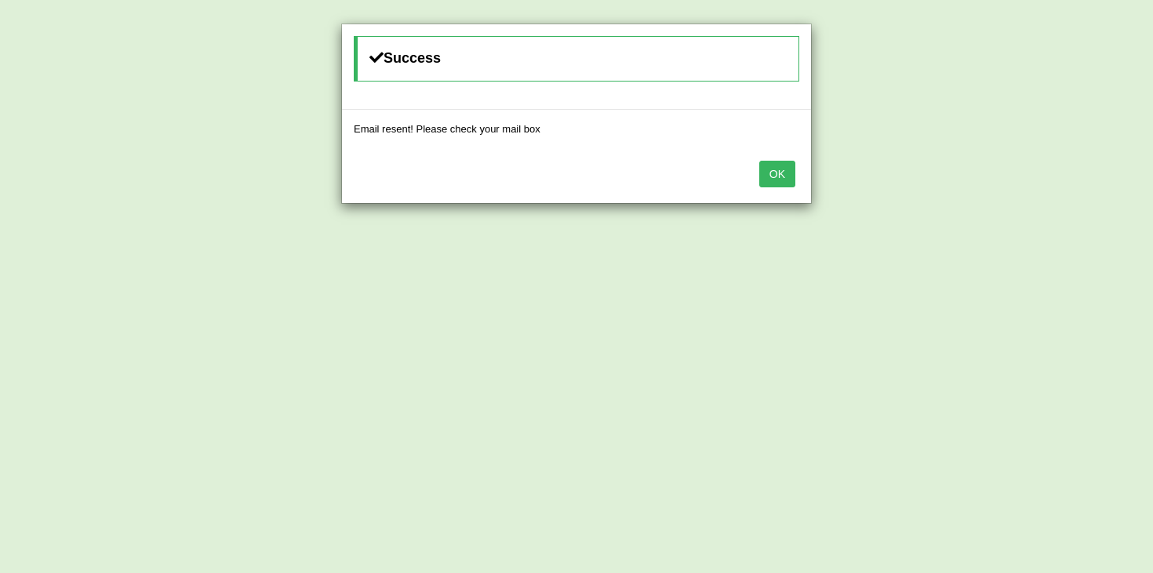
click at [789, 173] on button "OK" at bounding box center [777, 174] width 36 height 27
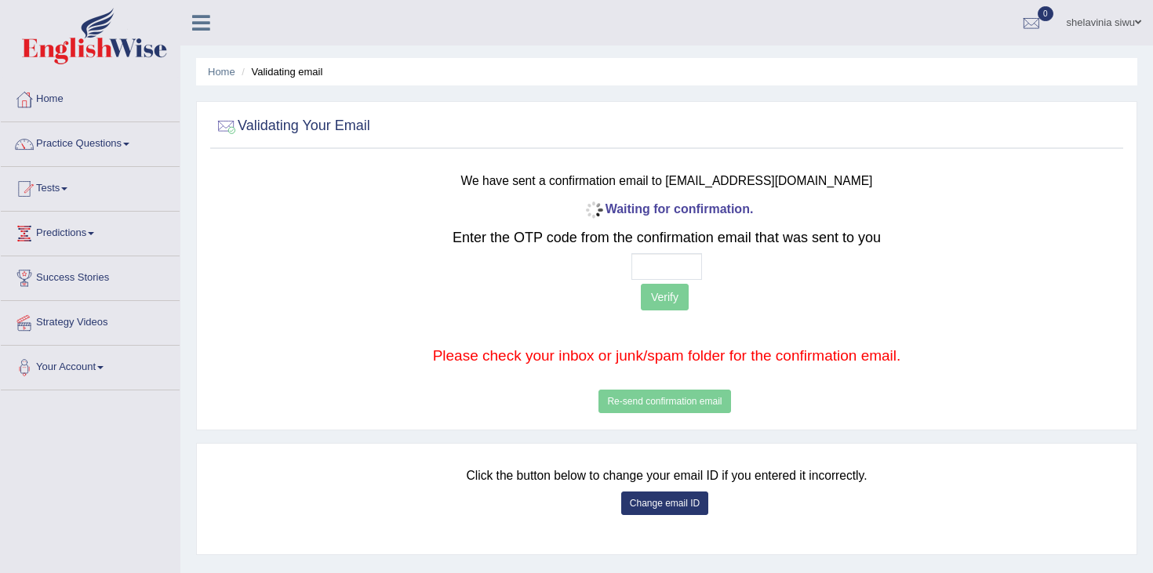
scroll to position [1, 0]
click at [106, 20] on img at bounding box center [94, 35] width 145 height 56
